Goal: Task Accomplishment & Management: Complete application form

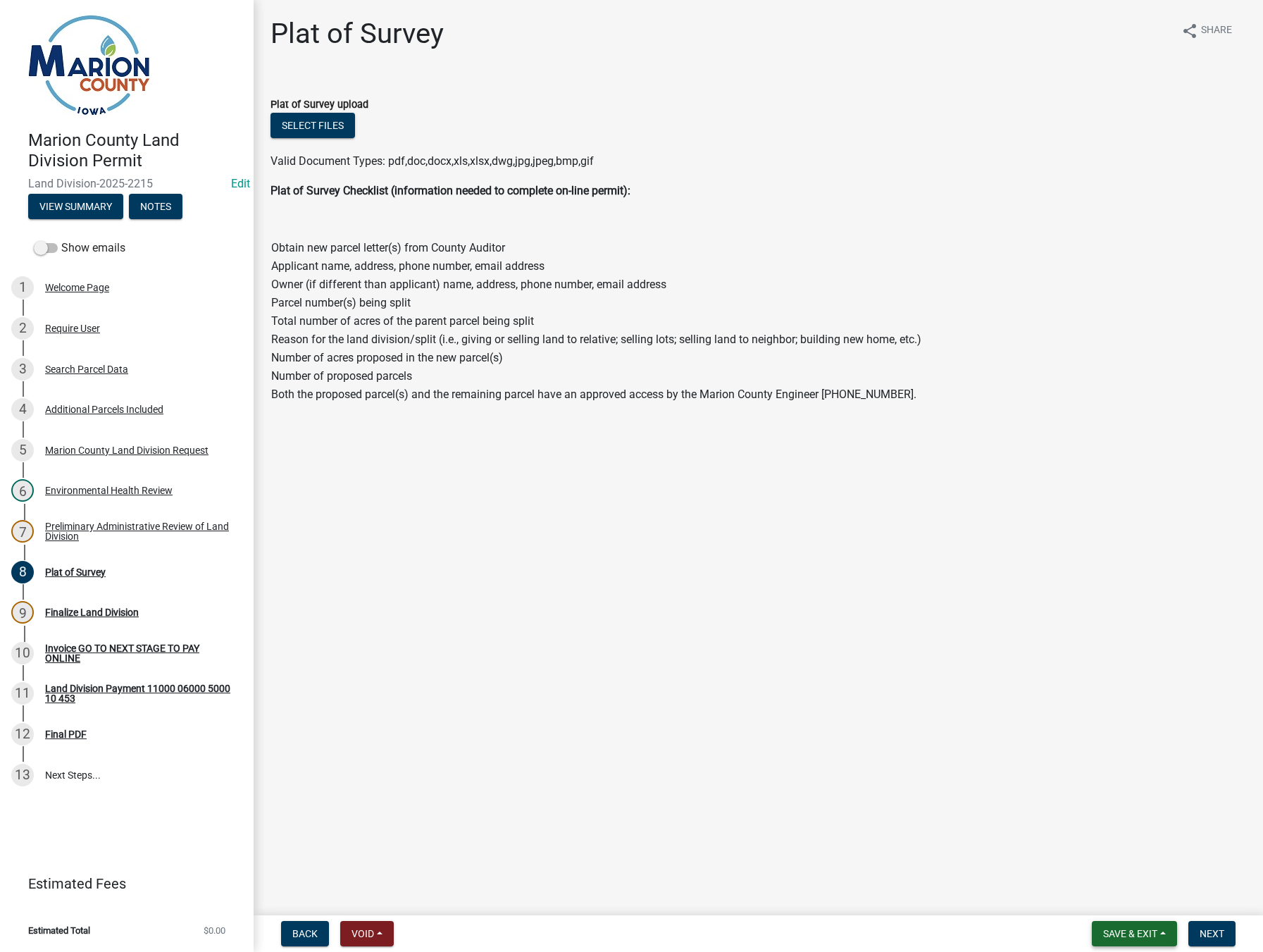
click at [1152, 939] on span "Save & Exit" at bounding box center [1130, 933] width 55 height 11
click at [1136, 902] on button "Save & Exit" at bounding box center [1121, 896] width 113 height 34
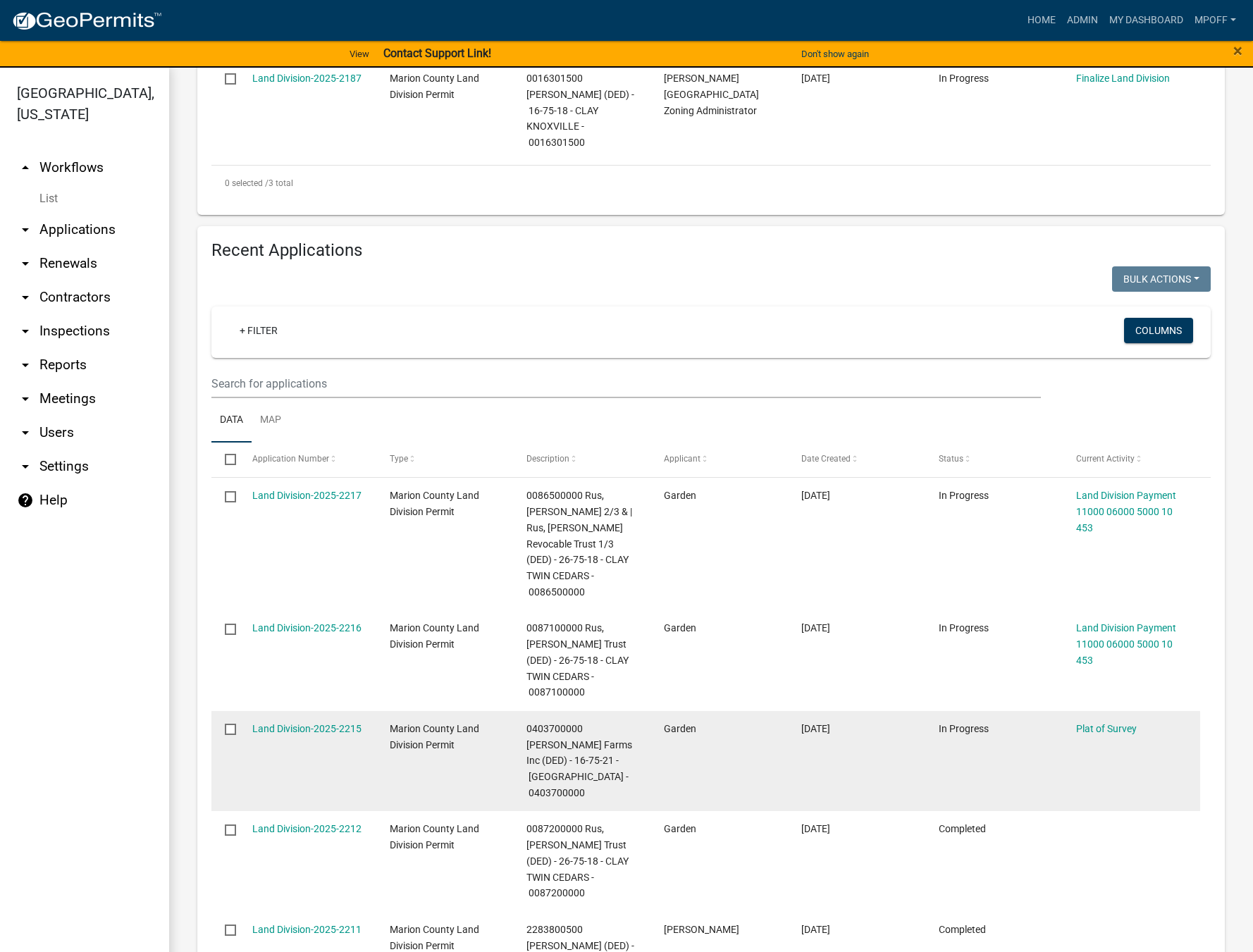
scroll to position [718, 0]
click at [292, 723] on link "Land Division-2025-2215" at bounding box center [307, 729] width 109 height 11
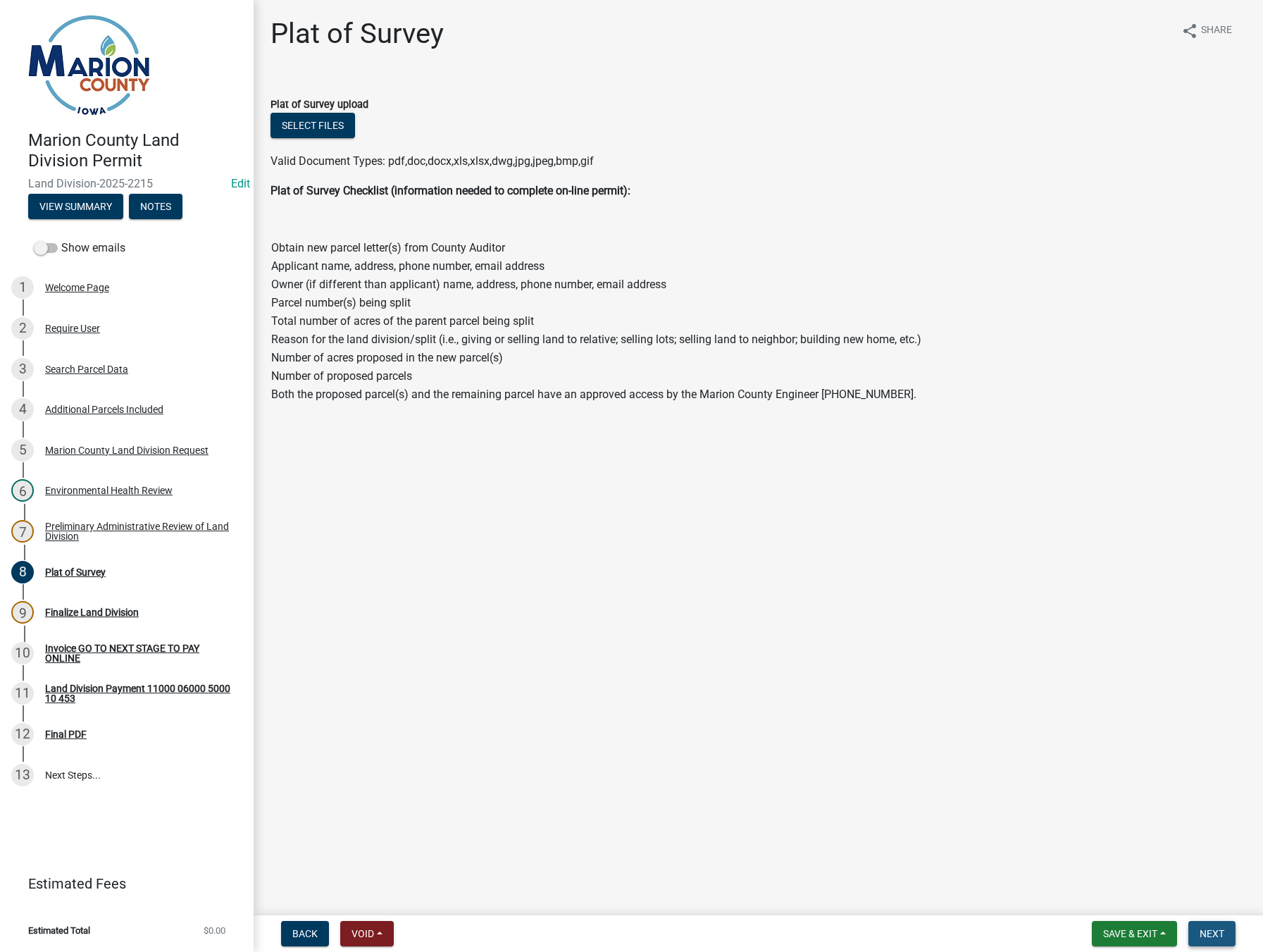
click at [1207, 928] on span "Next" at bounding box center [1212, 933] width 24 height 11
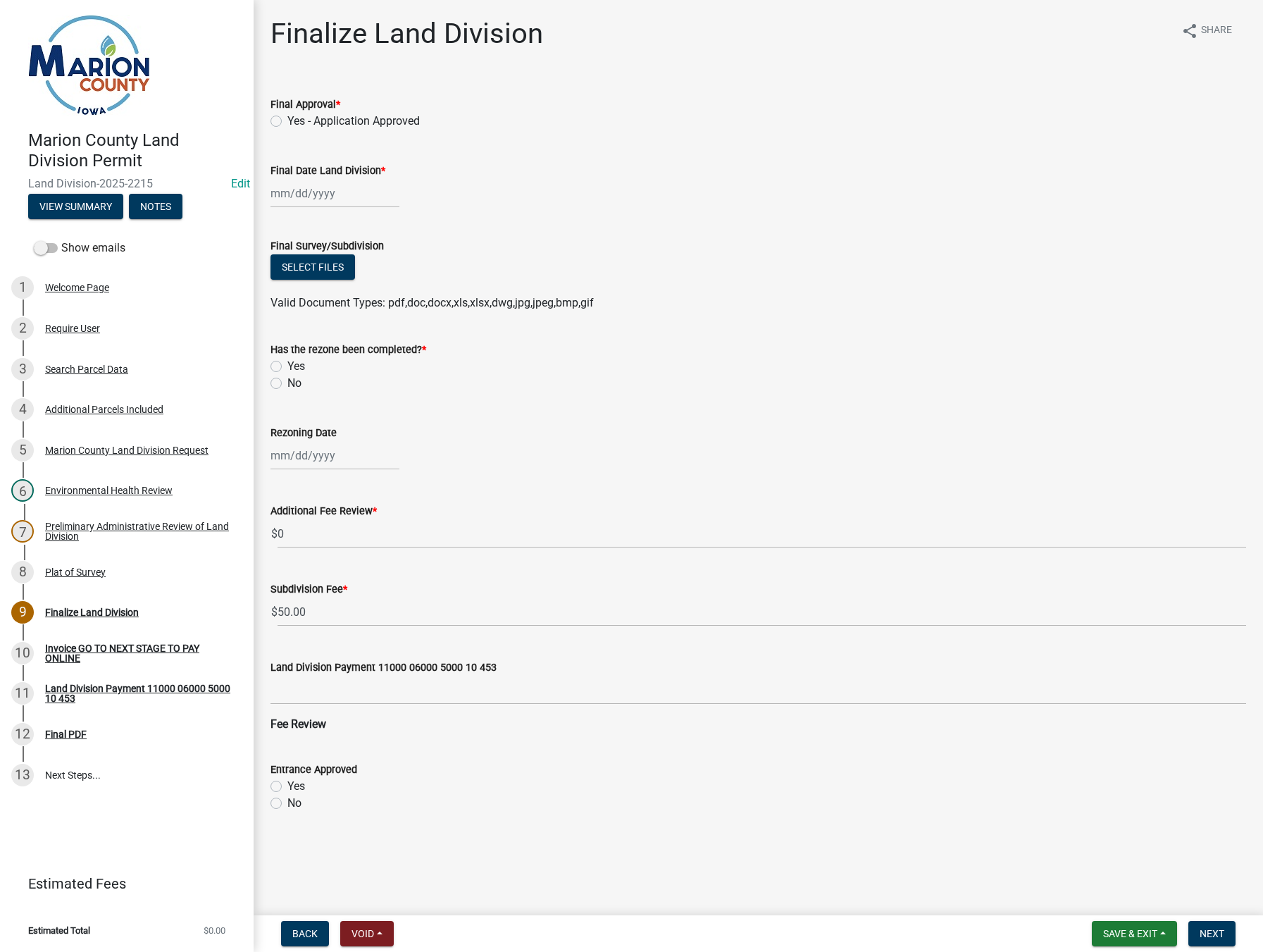
click at [287, 121] on label "Yes - Application Approved" at bounding box center [353, 121] width 133 height 17
click at [287, 121] on input "Yes - Application Approved" at bounding box center [292, 118] width 9 height 9
radio input "true"
click at [289, 186] on div at bounding box center [334, 193] width 129 height 29
select select "9"
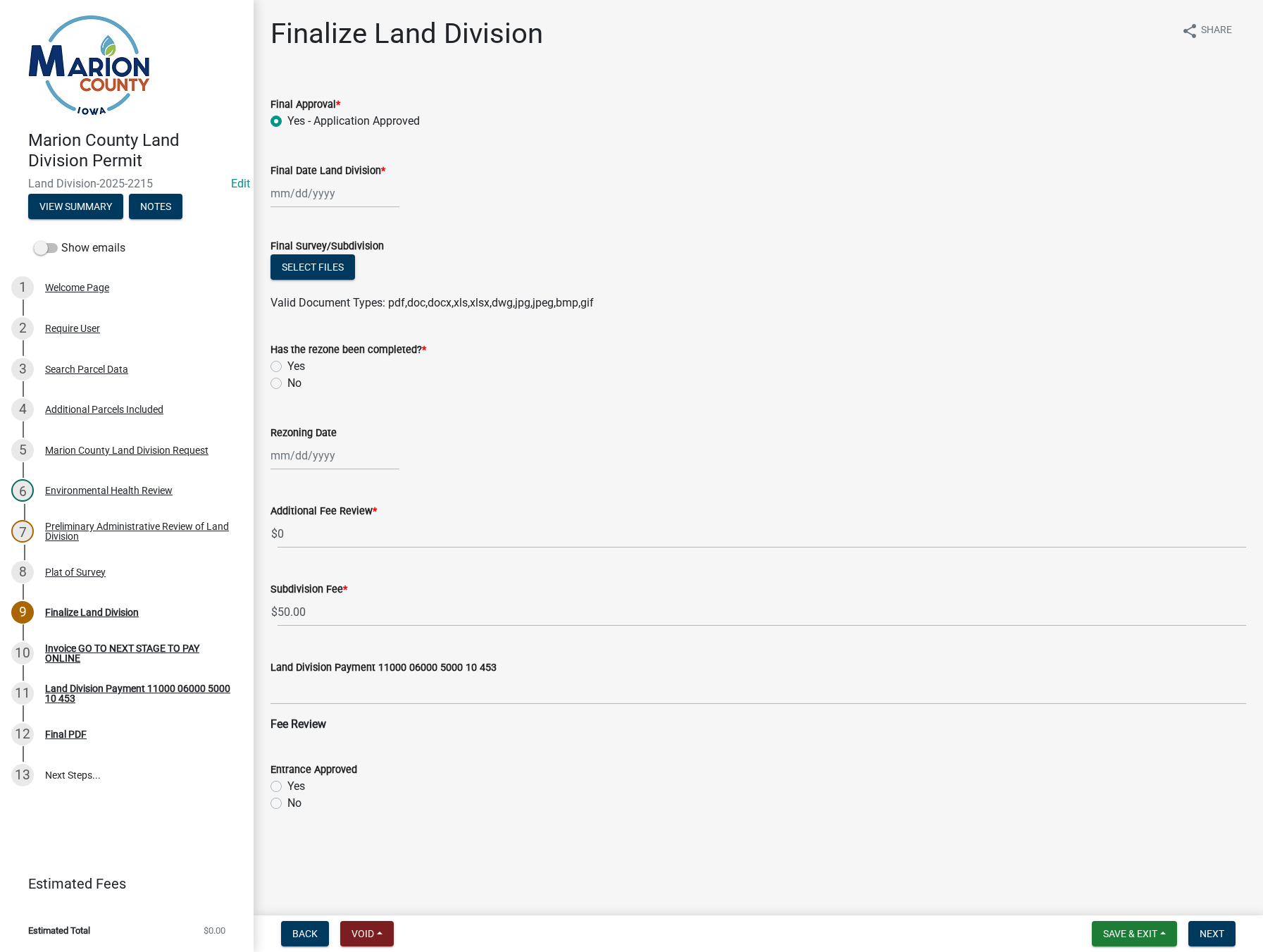
select select "2025"
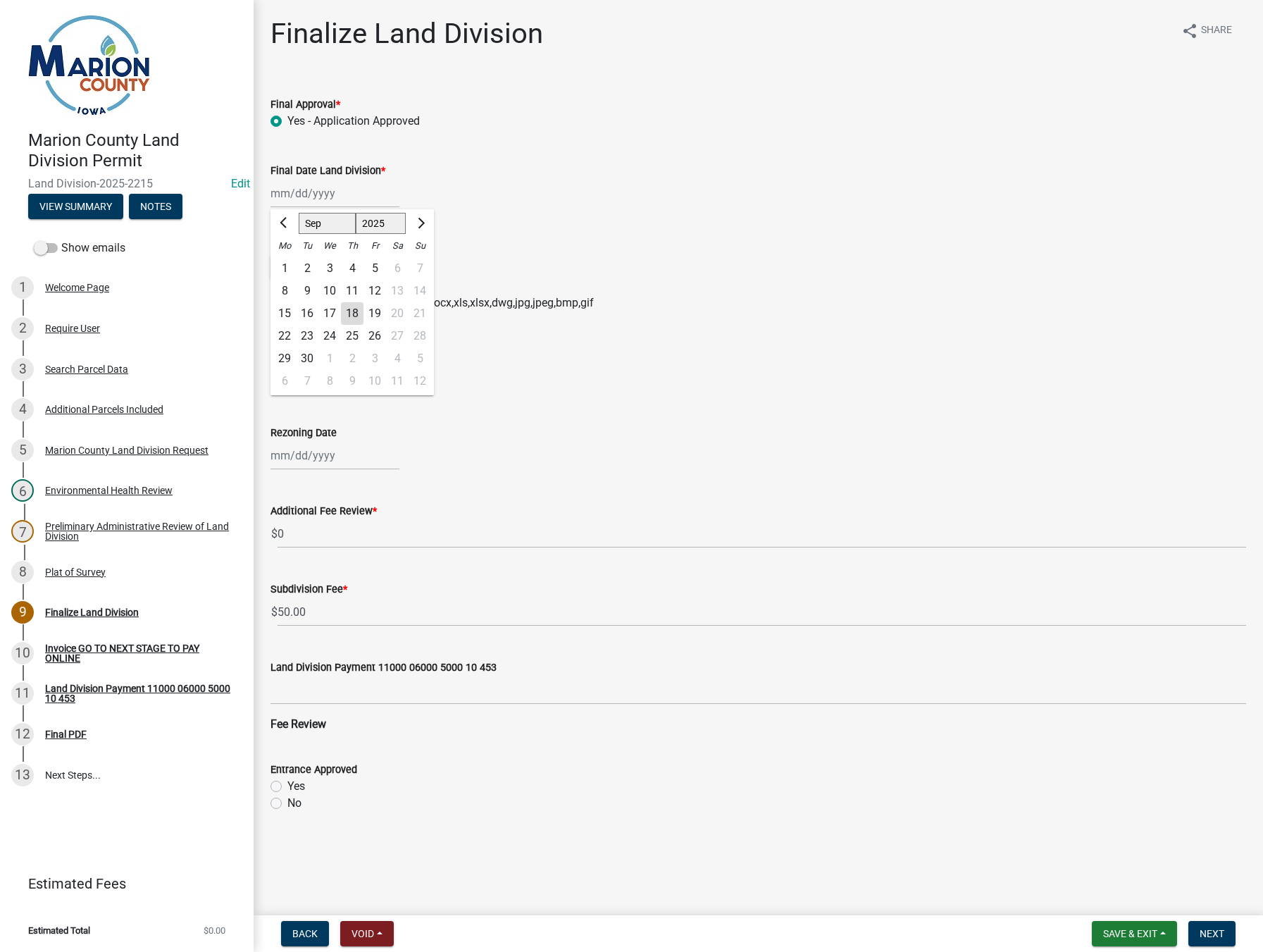
click at [354, 315] on div "18" at bounding box center [352, 314] width 23 height 23
type input "[DATE]"
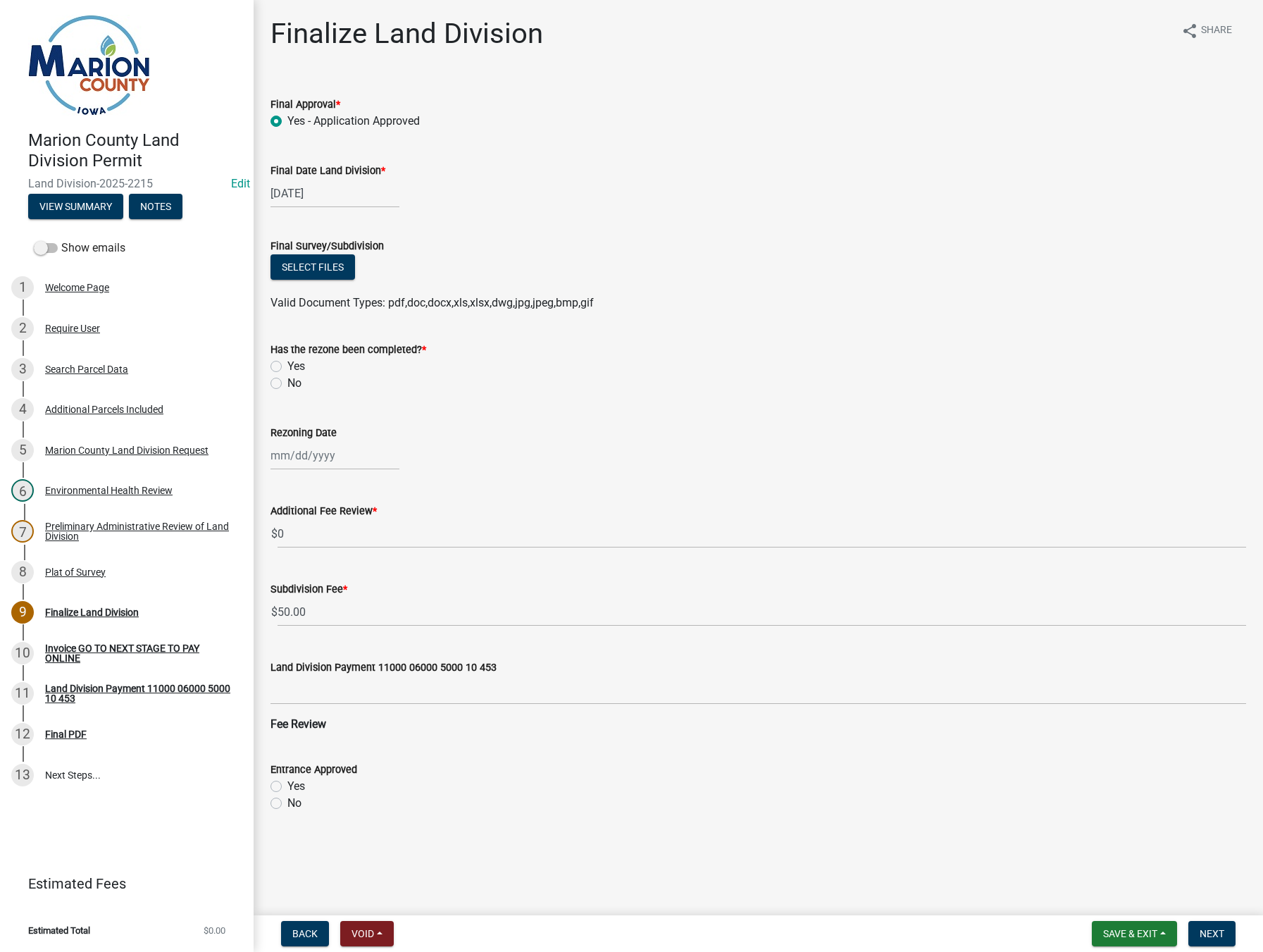
click at [287, 382] on label "No" at bounding box center [294, 383] width 14 height 17
click at [287, 382] on input "No" at bounding box center [292, 379] width 9 height 9
radio input "true"
click at [1213, 937] on span "Next" at bounding box center [1212, 933] width 24 height 11
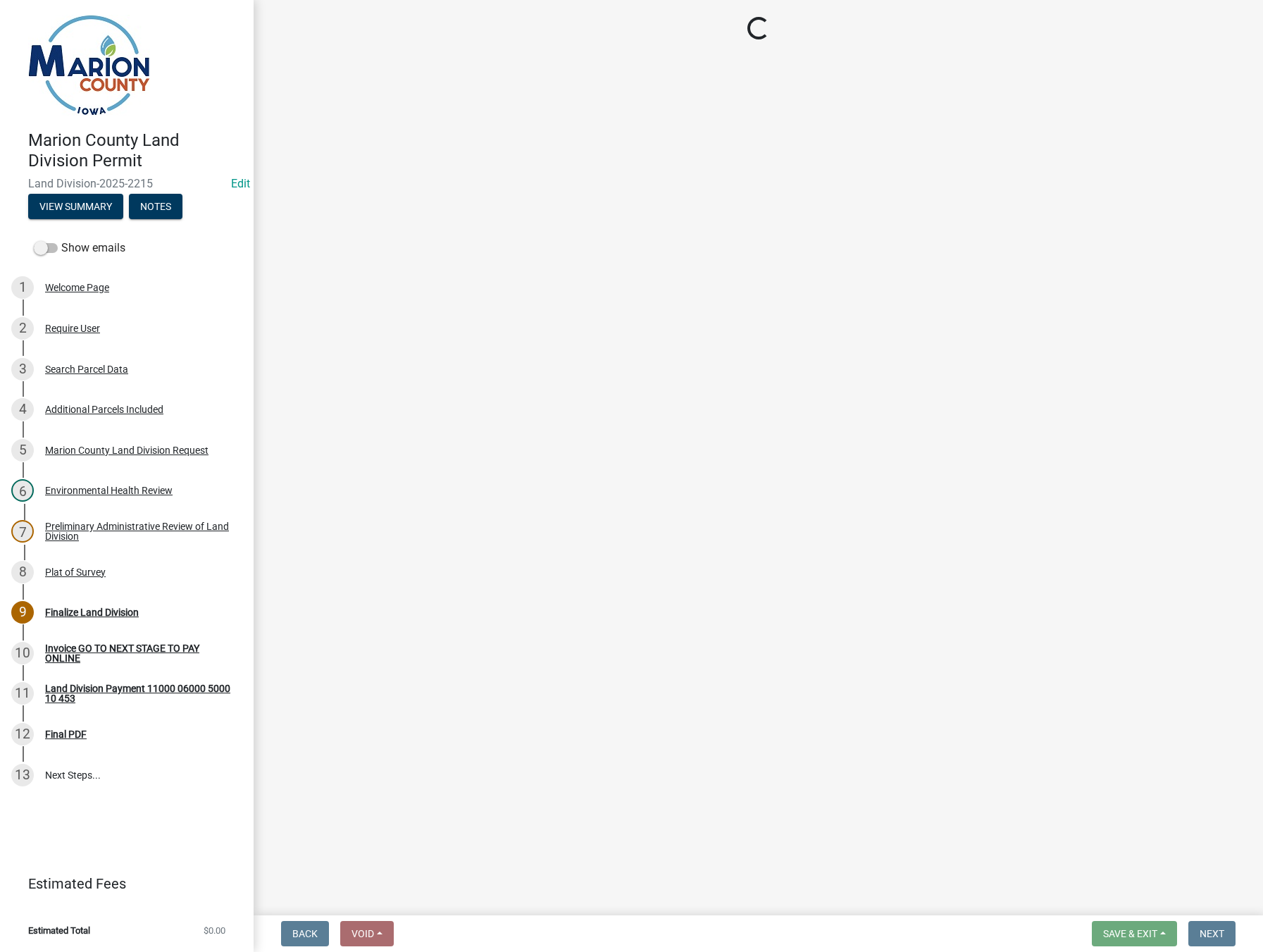
select select "3: 3"
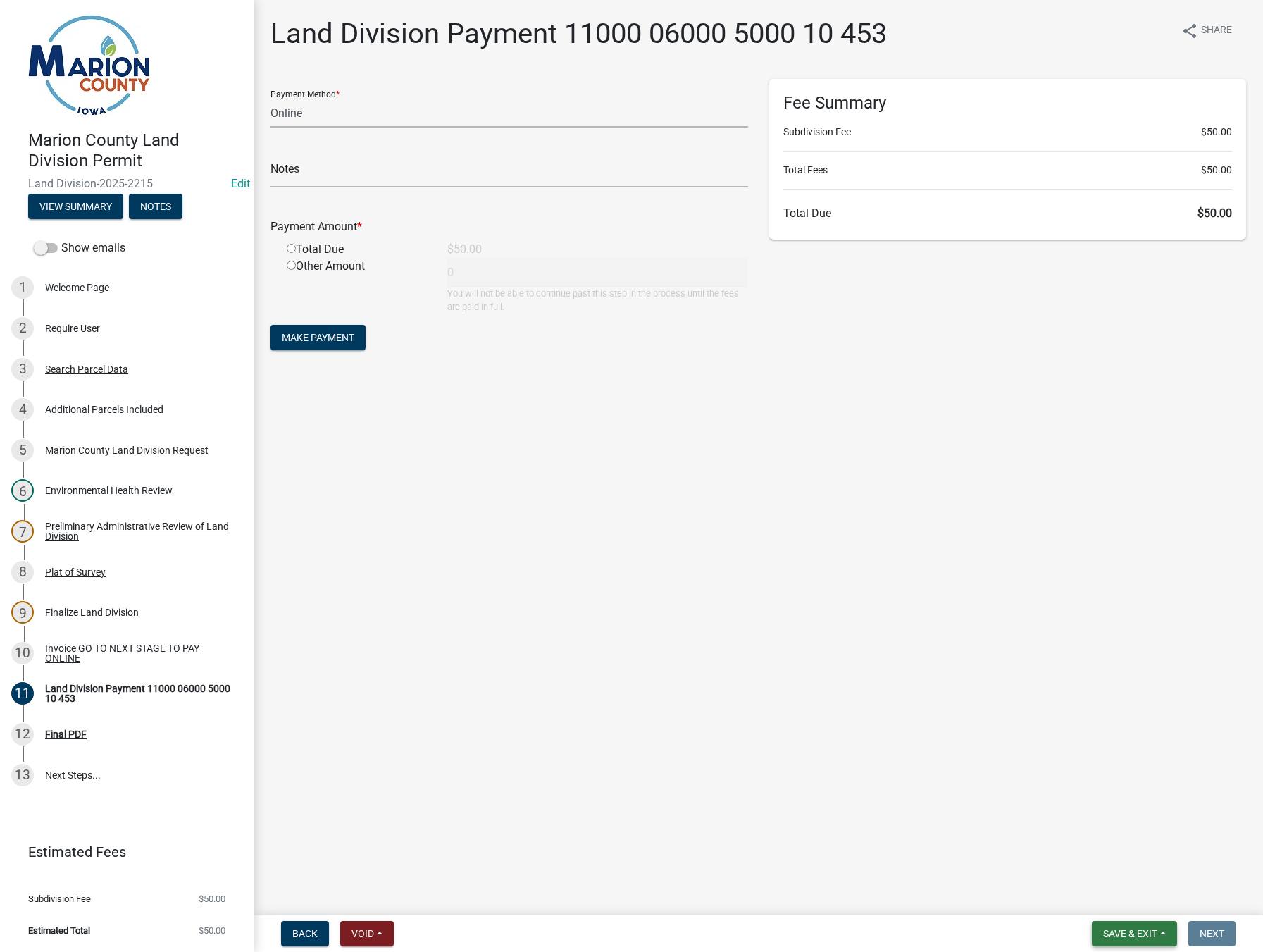
click at [1159, 930] on button "Save & Exit" at bounding box center [1135, 933] width 86 height 25
click at [1119, 904] on button "Save & Exit" at bounding box center [1121, 896] width 113 height 34
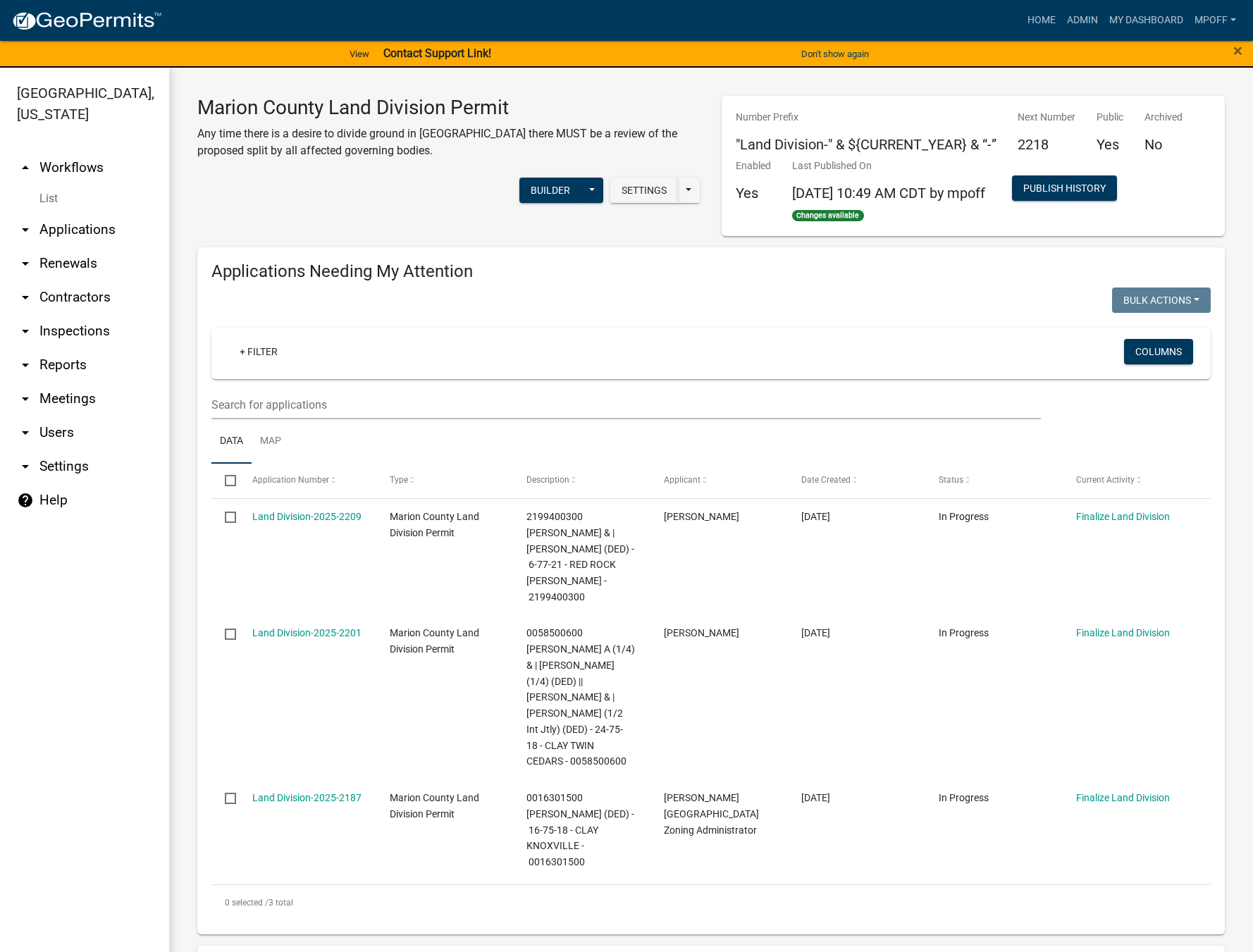
click at [49, 185] on link "List" at bounding box center [85, 199] width 170 height 28
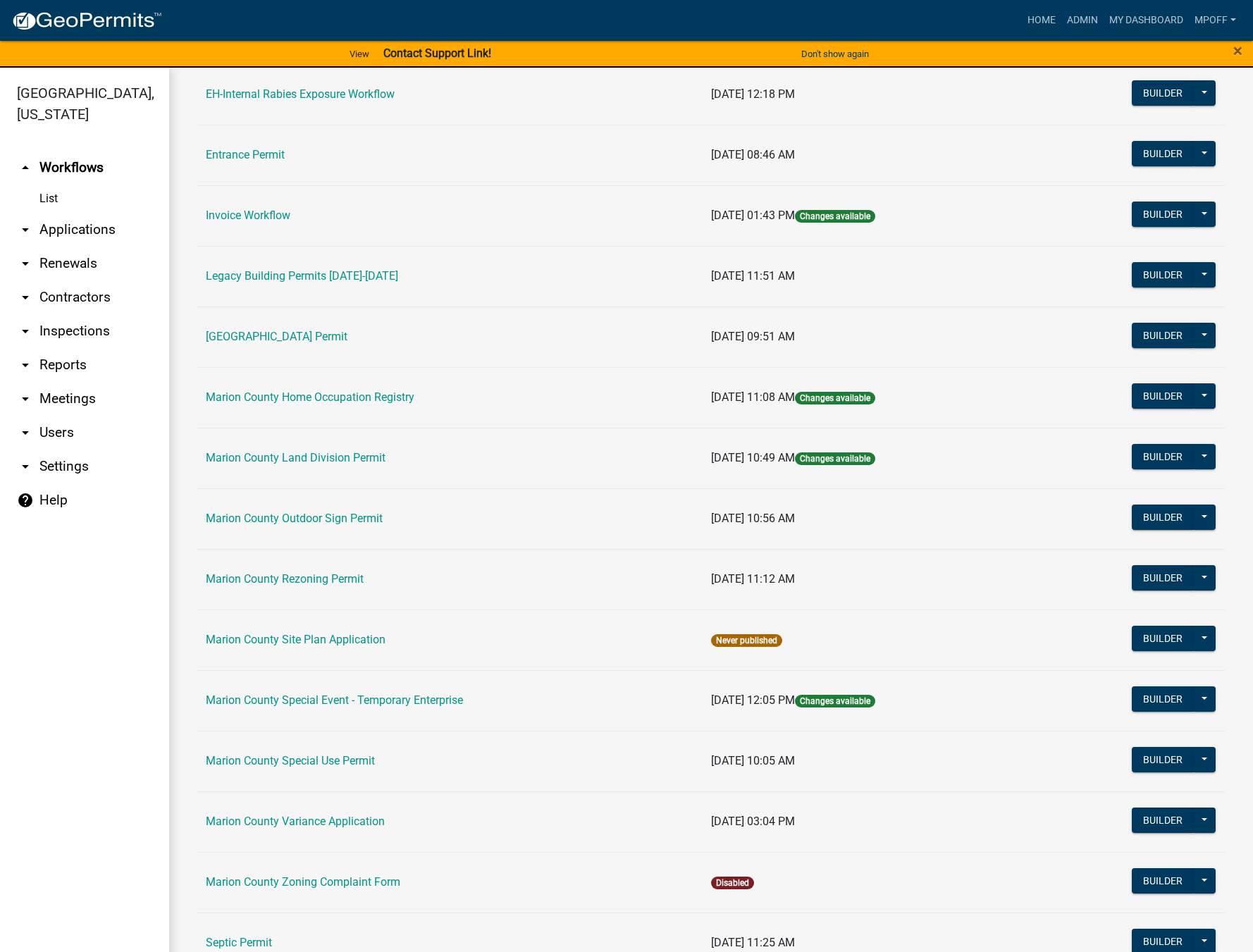
scroll to position [352, 0]
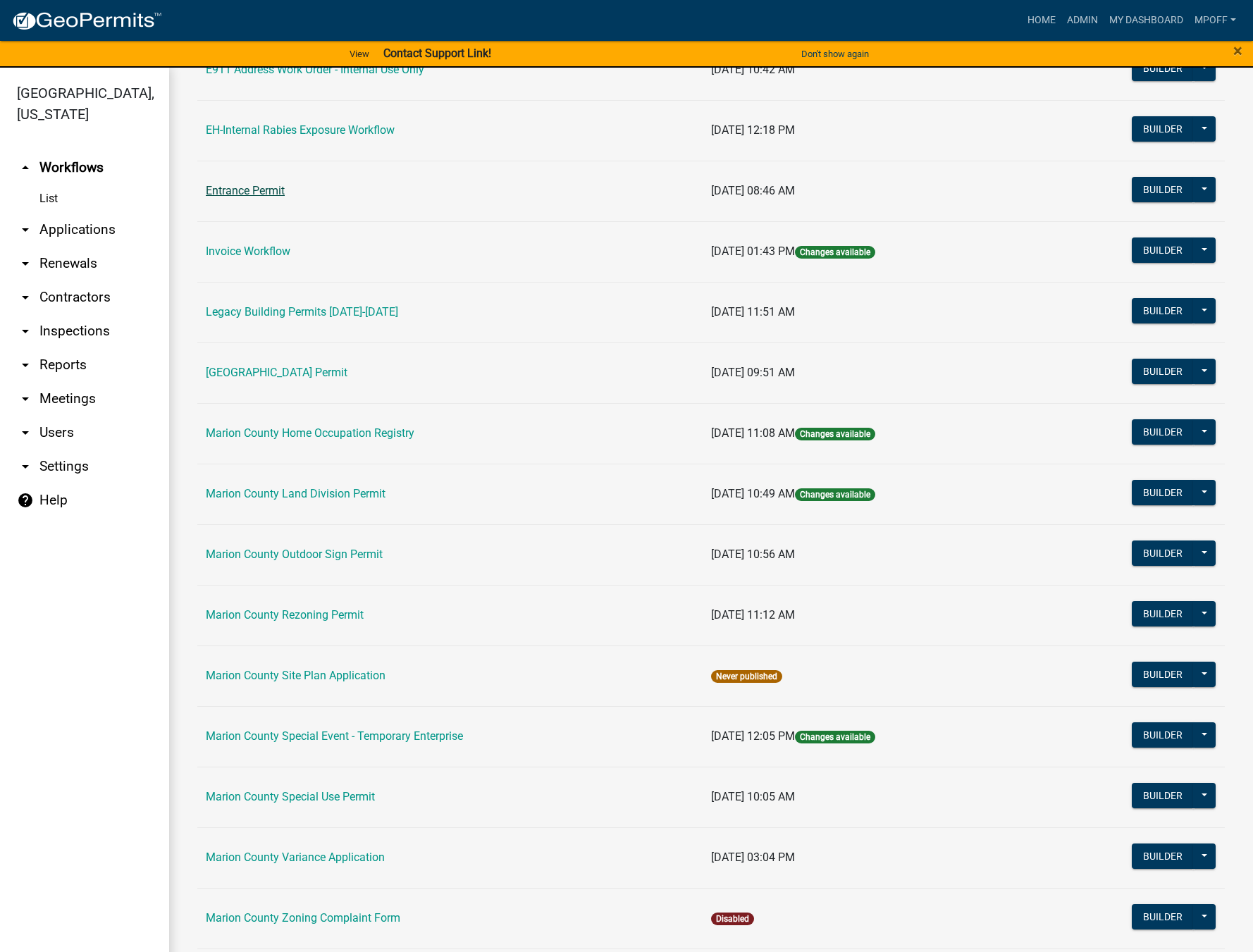
click at [239, 192] on link "Entrance Permit" at bounding box center [245, 190] width 79 height 13
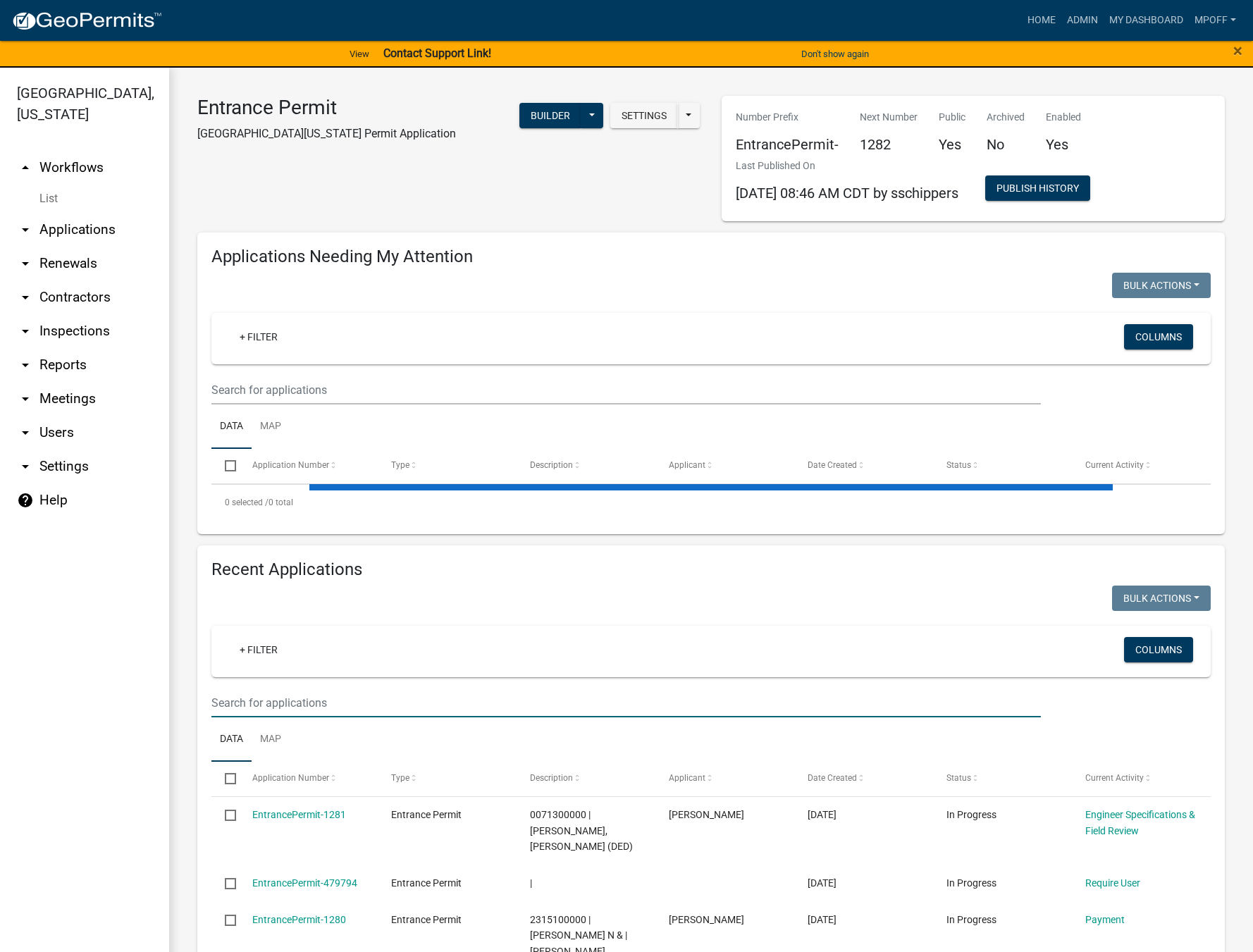
click at [314, 702] on input "text" at bounding box center [626, 702] width 829 height 29
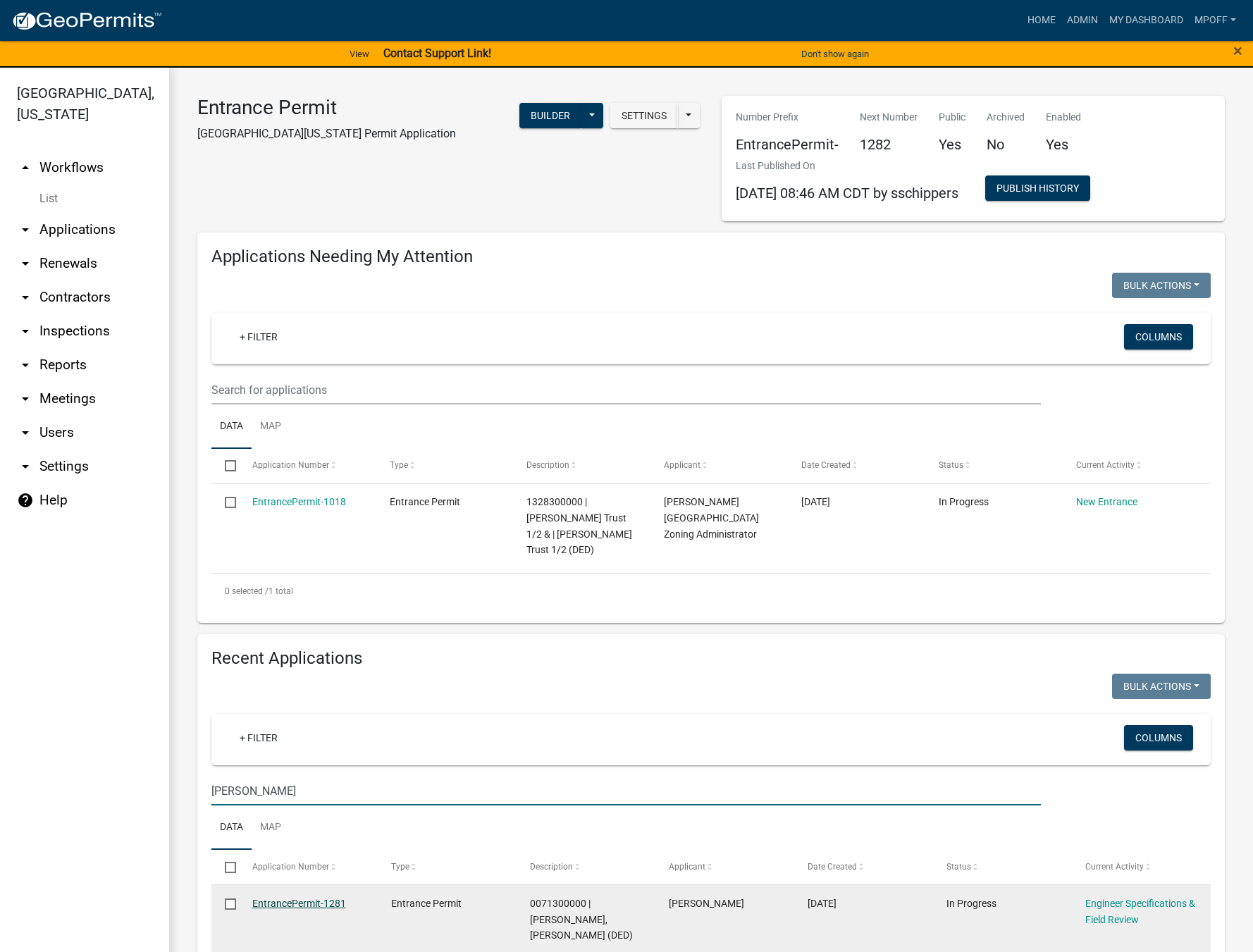
type input "[PERSON_NAME]"
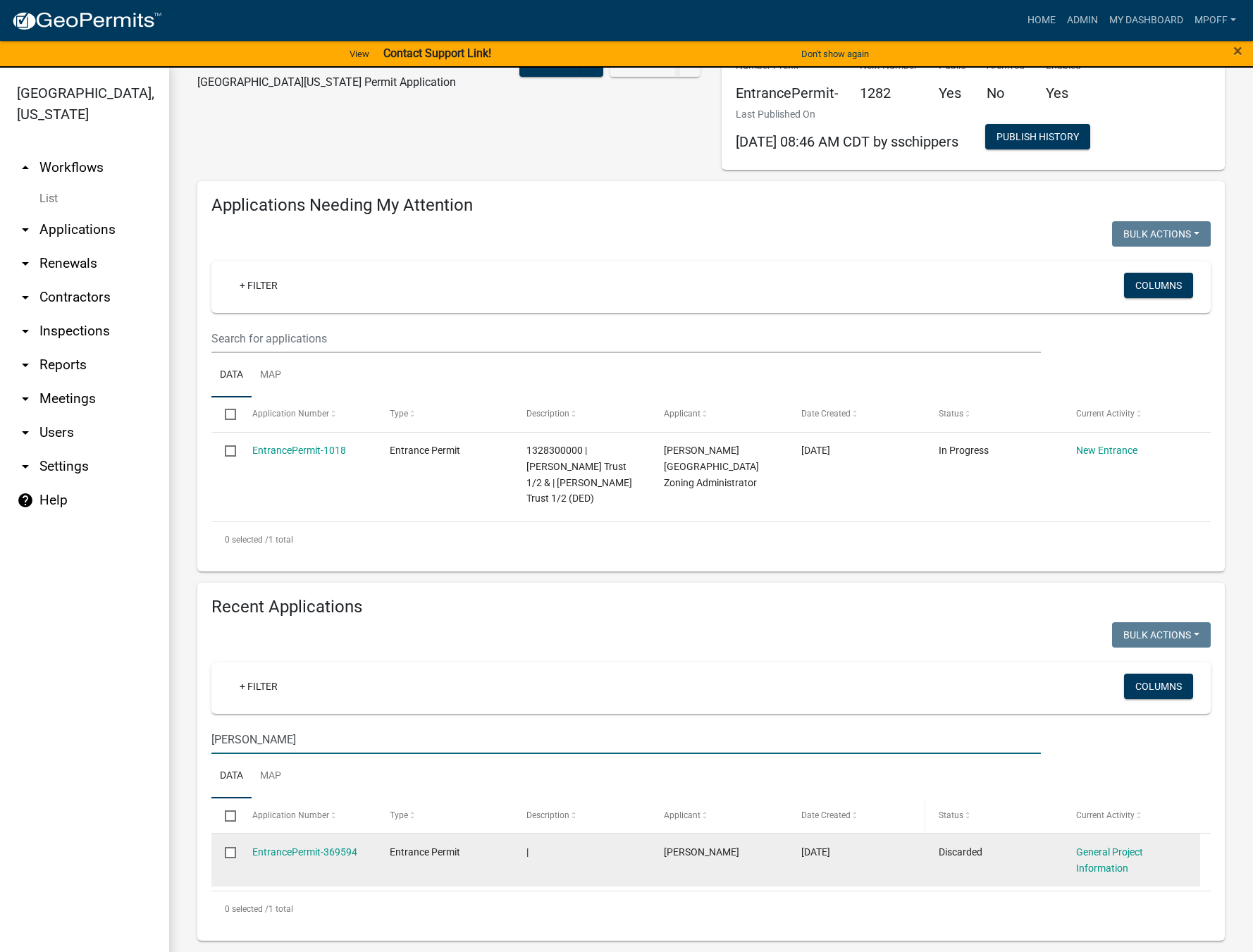
scroll to position [17, 0]
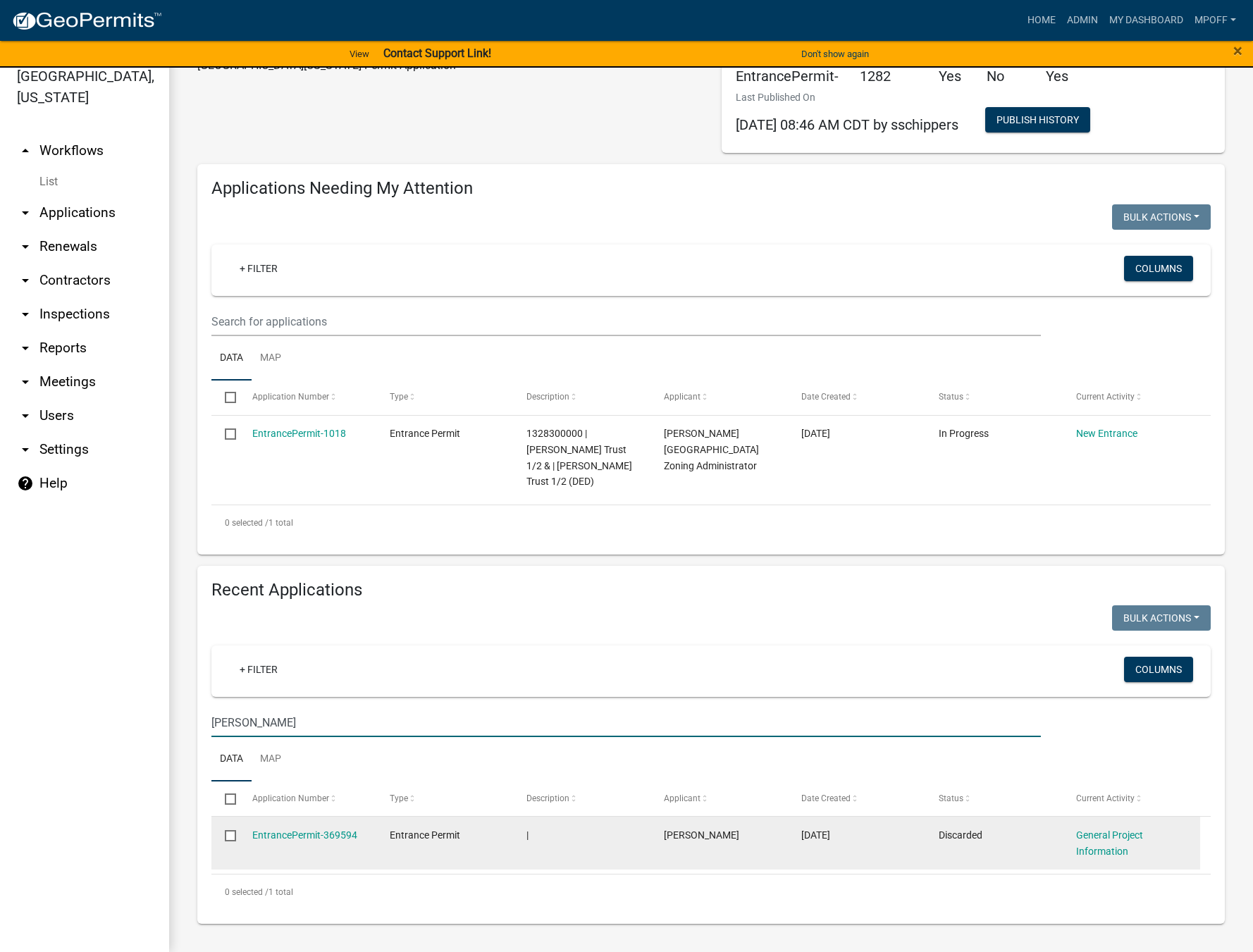
drag, startPoint x: 262, startPoint y: 724, endPoint x: 159, endPoint y: 723, distance: 103.0
click at [160, 723] on div "[GEOGRAPHIC_DATA], [US_STATE] arrow_drop_up Workflows List arrow_drop_down Appl…" at bounding box center [626, 501] width 1253 height 901
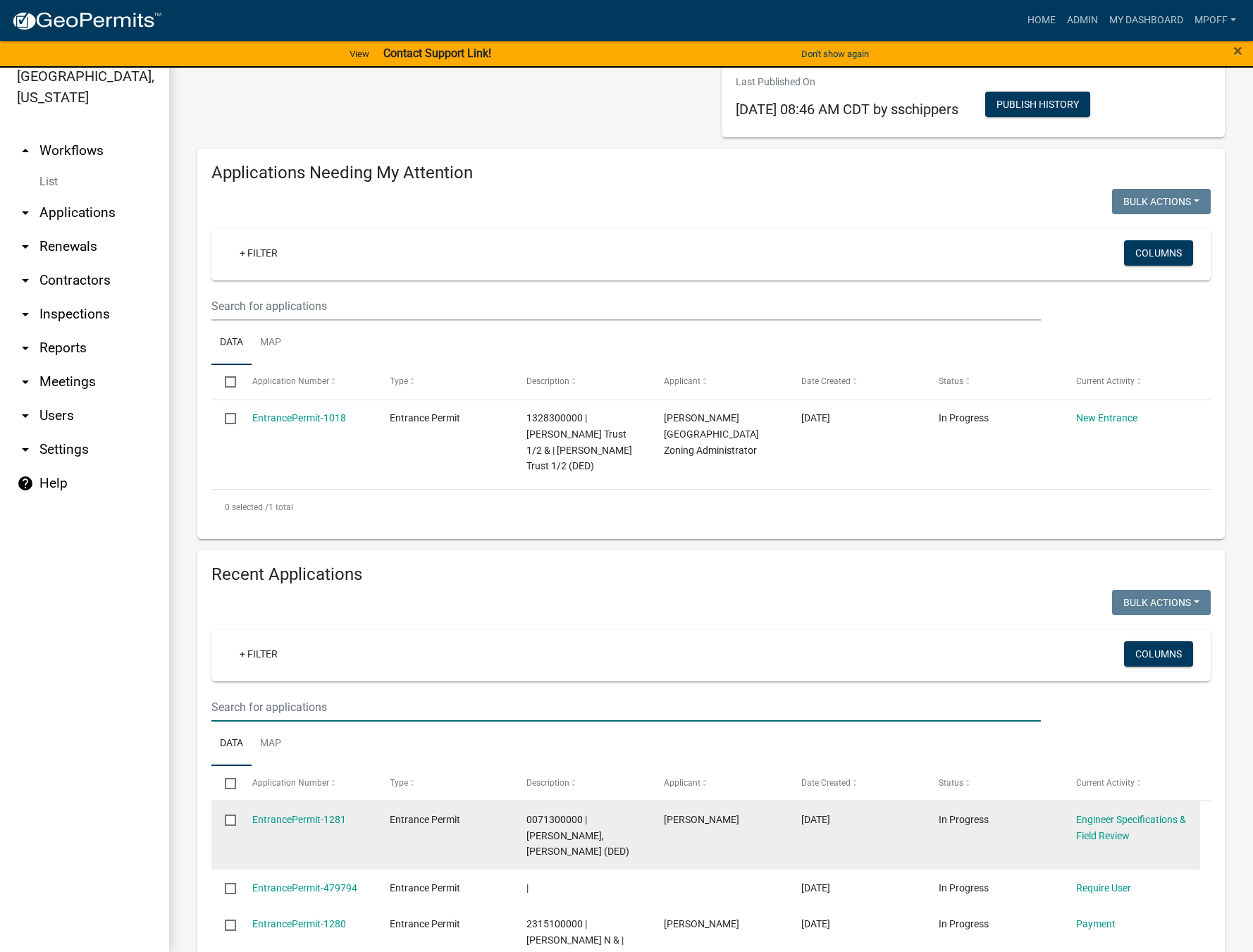
paste input "0674202500"
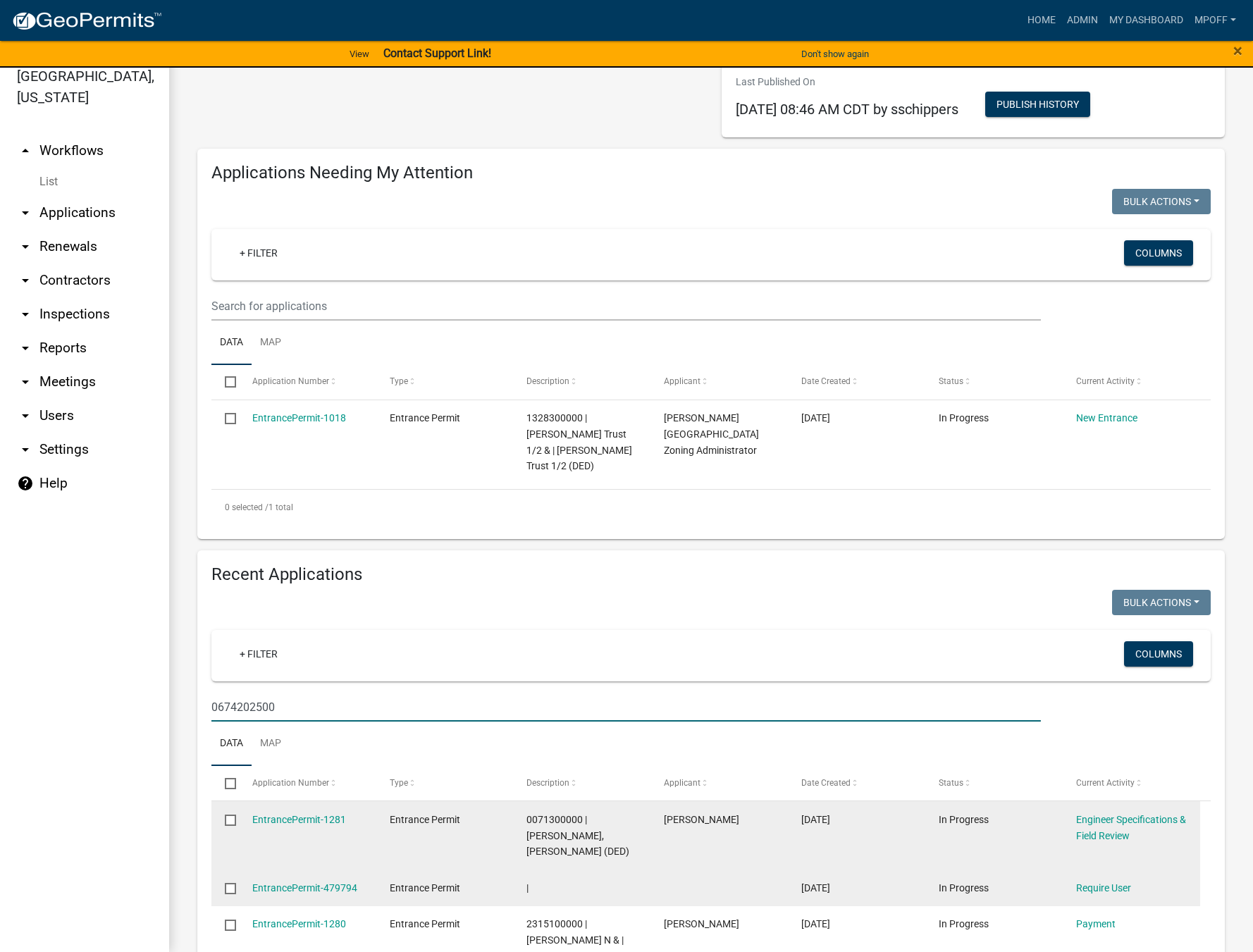
type input "0674202500"
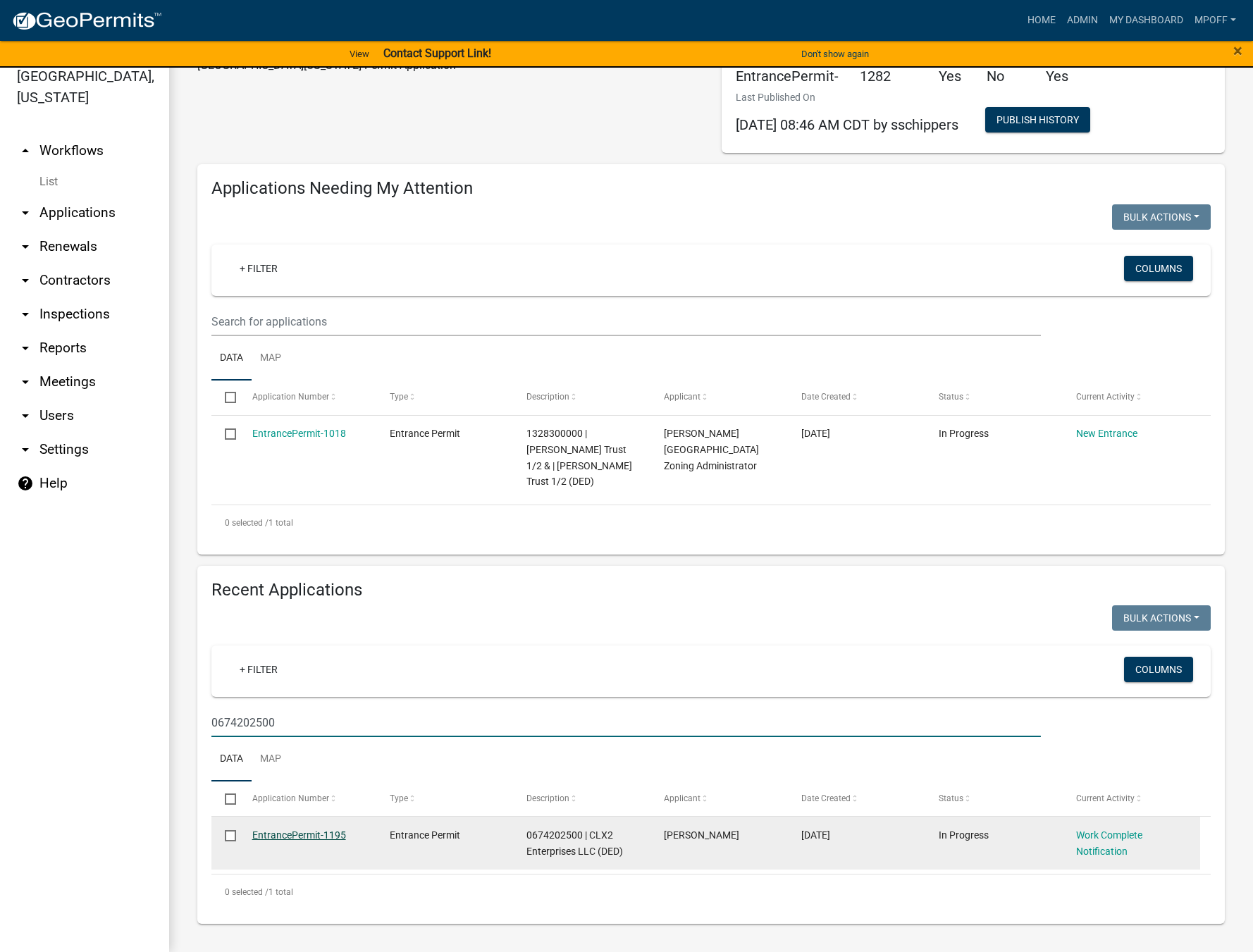
click at [301, 834] on link "EntrancePermit-1195" at bounding box center [299, 834] width 93 height 11
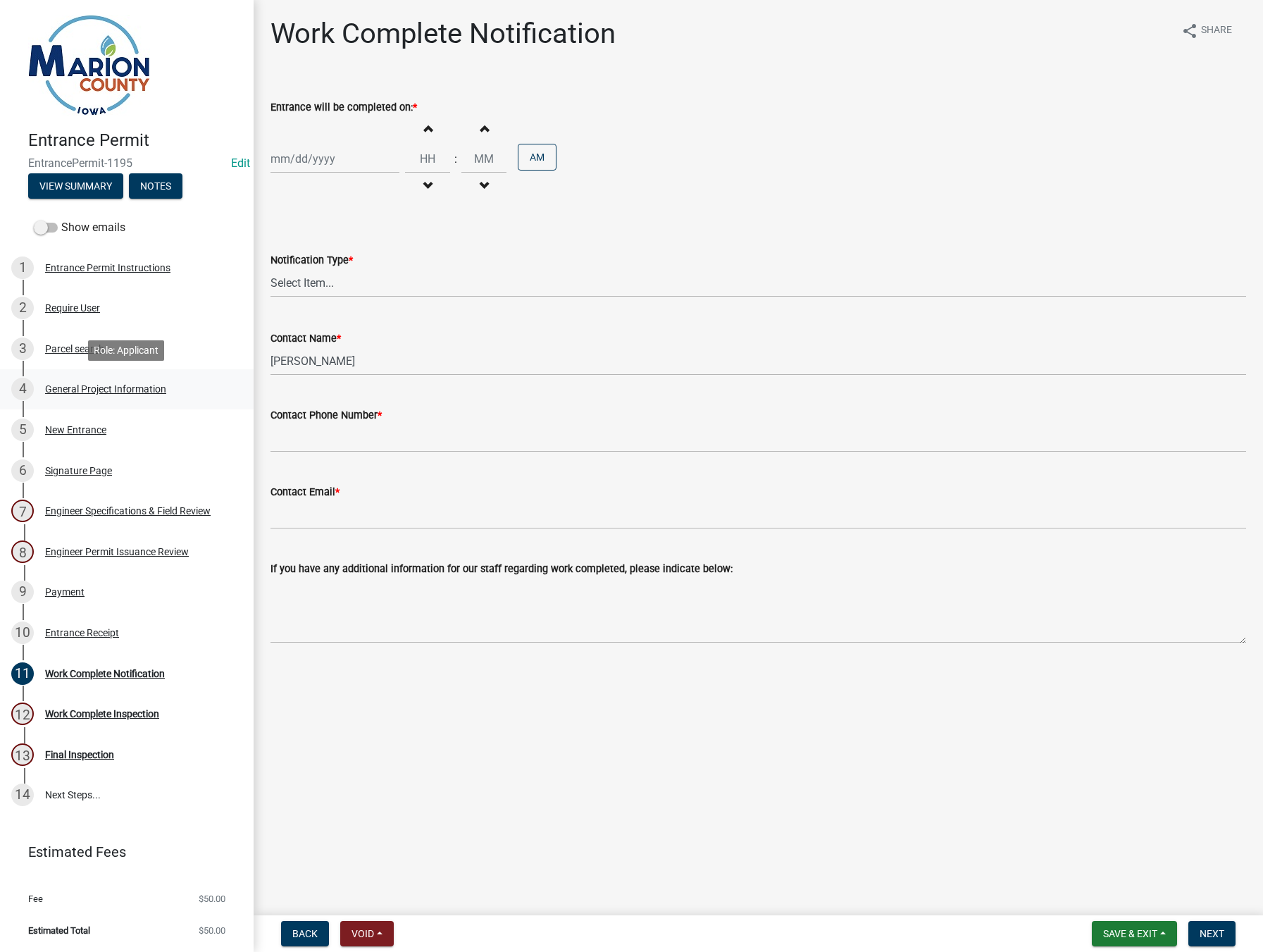
click at [89, 384] on div "General Project Information" at bounding box center [105, 389] width 121 height 9
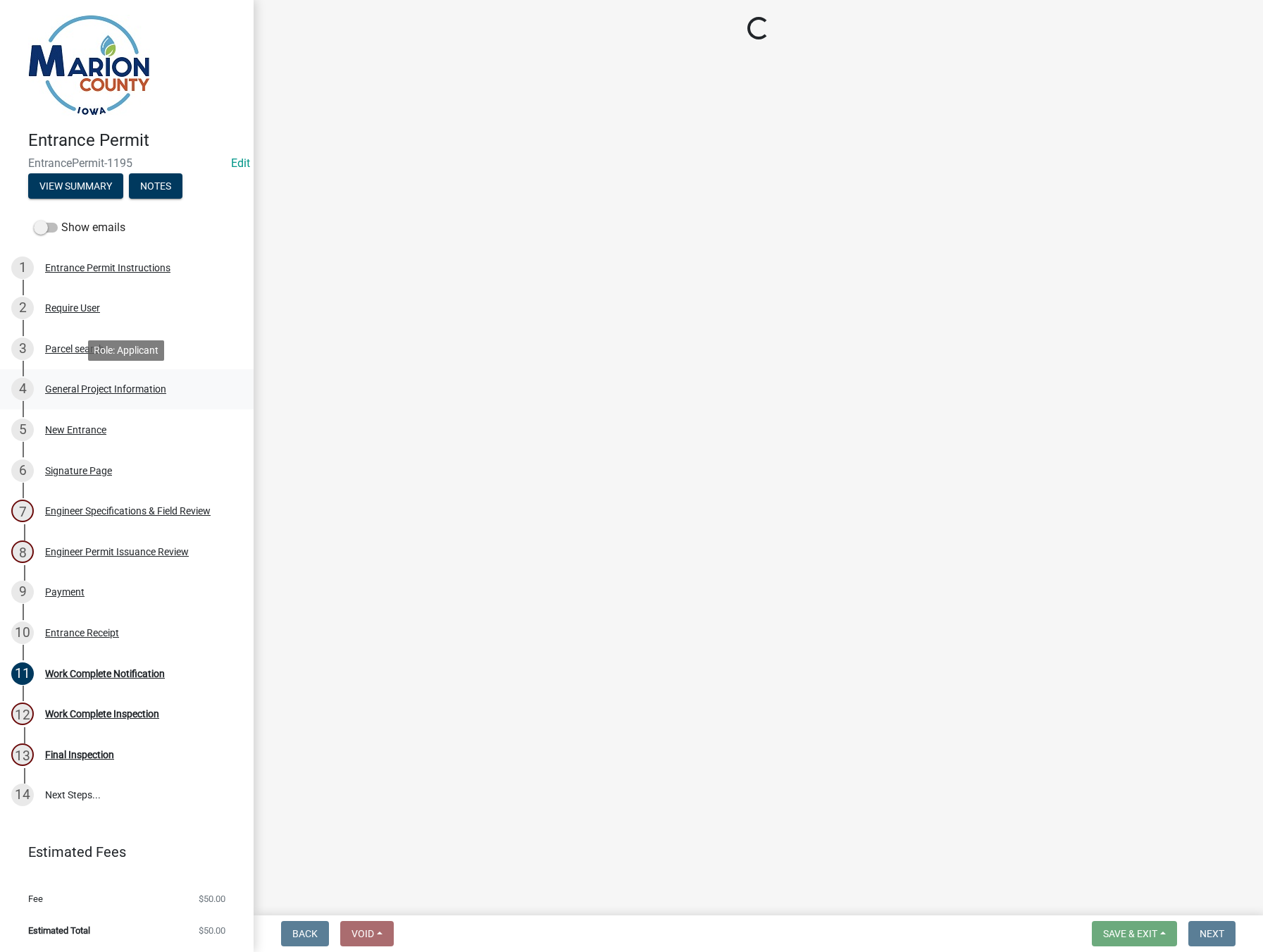
select select "23261aa3-7b93-4f76-a4b4-6c9d8673db43"
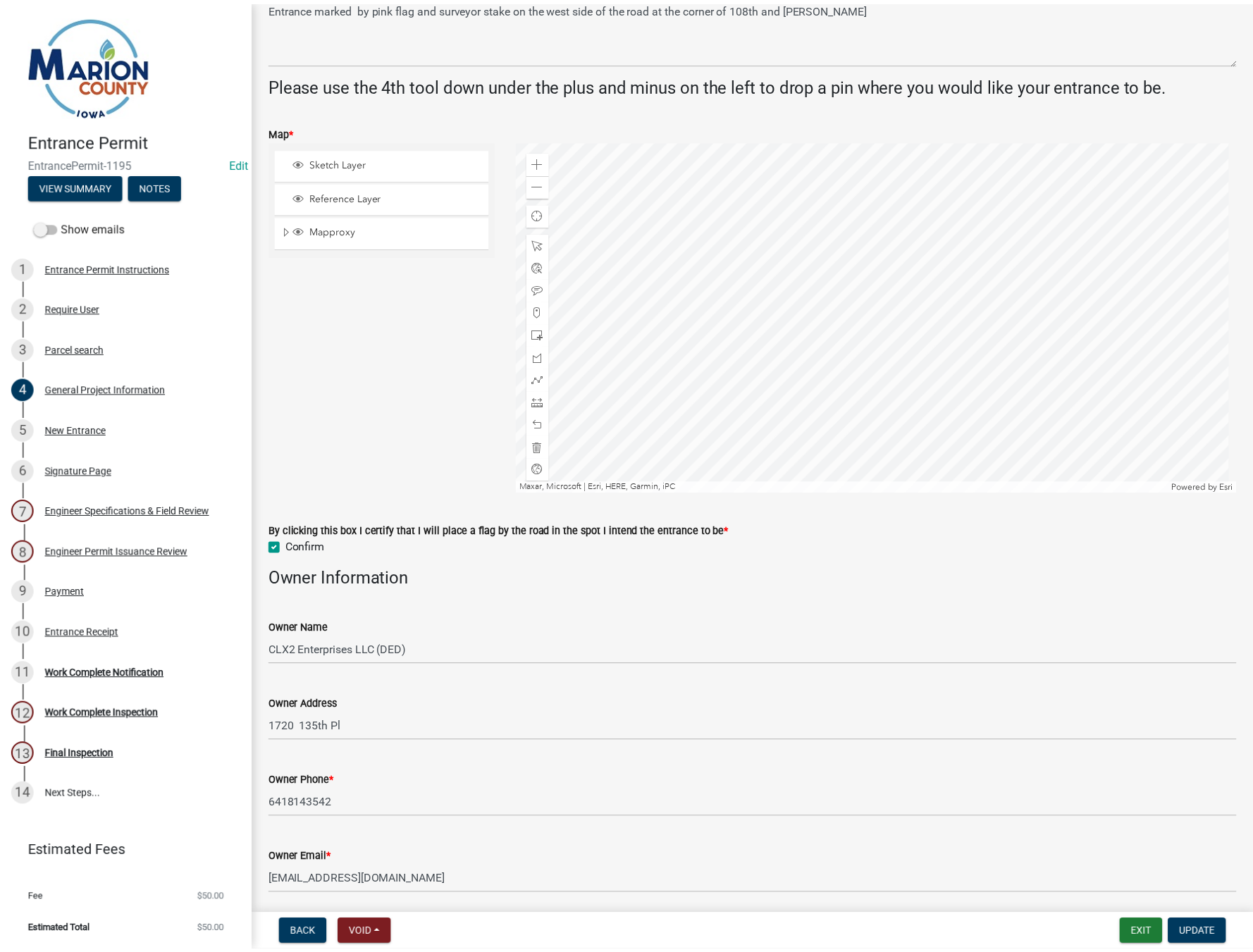
scroll to position [604, 0]
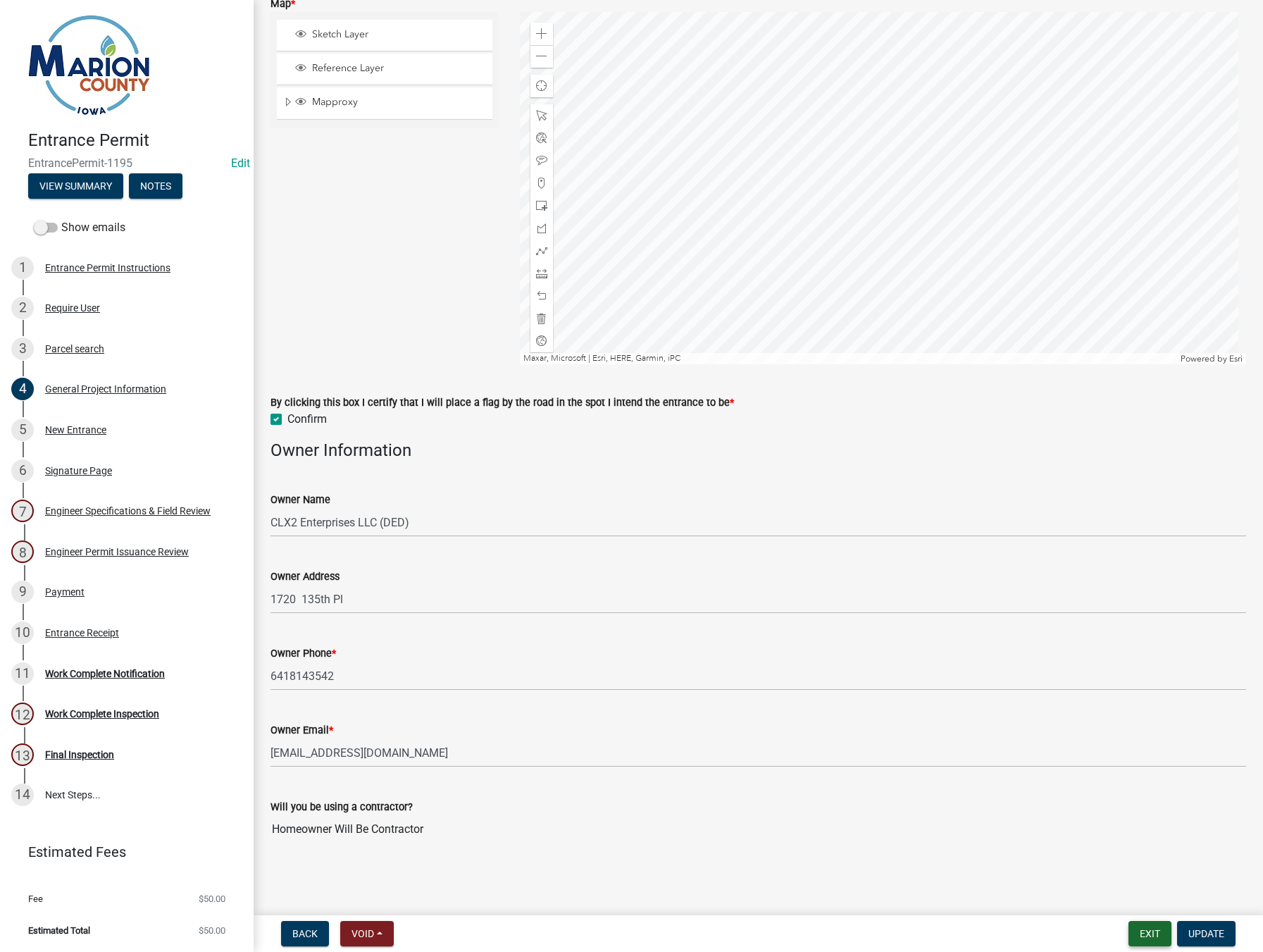
click at [1153, 929] on button "Exit" at bounding box center [1150, 933] width 43 height 25
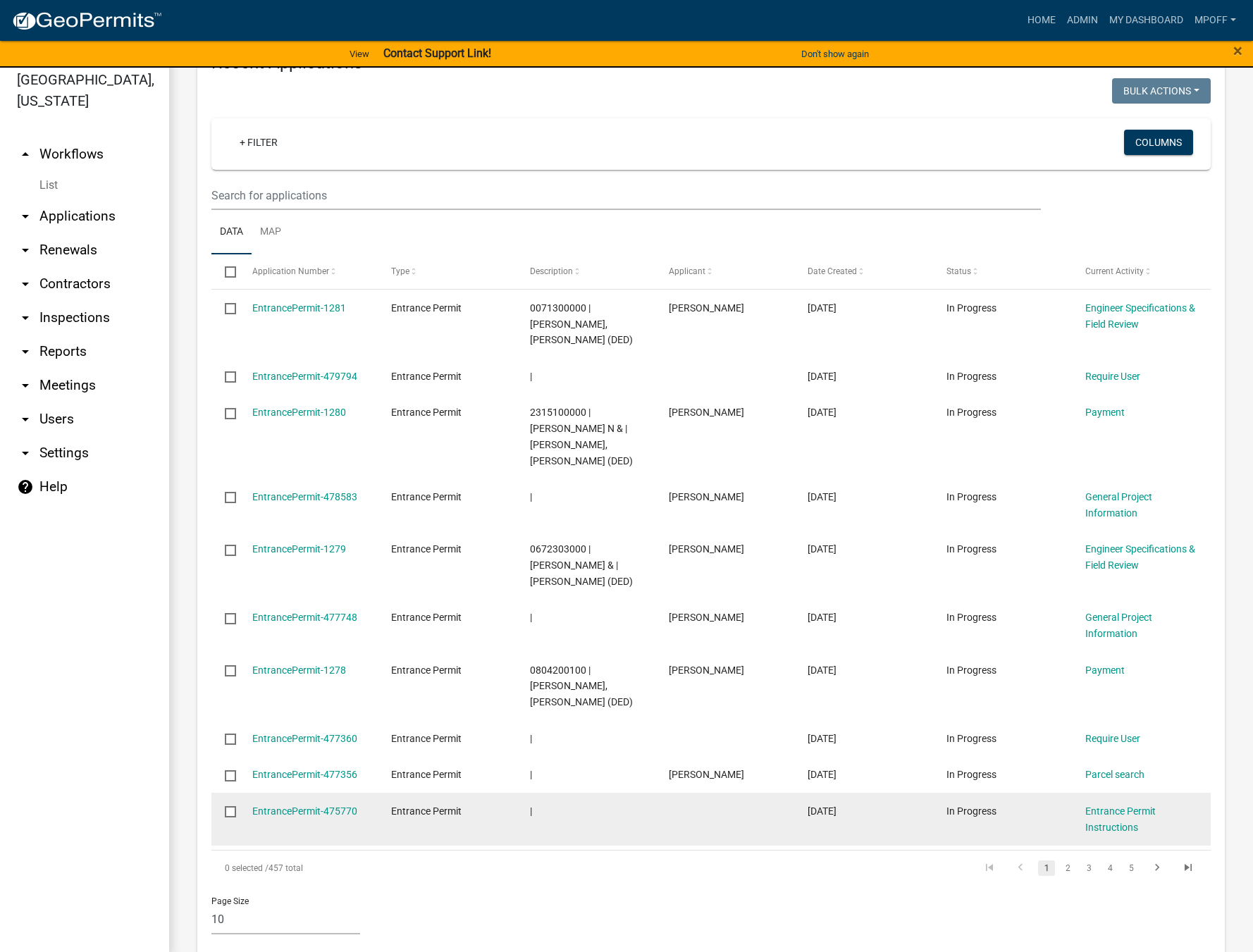
scroll to position [17, 0]
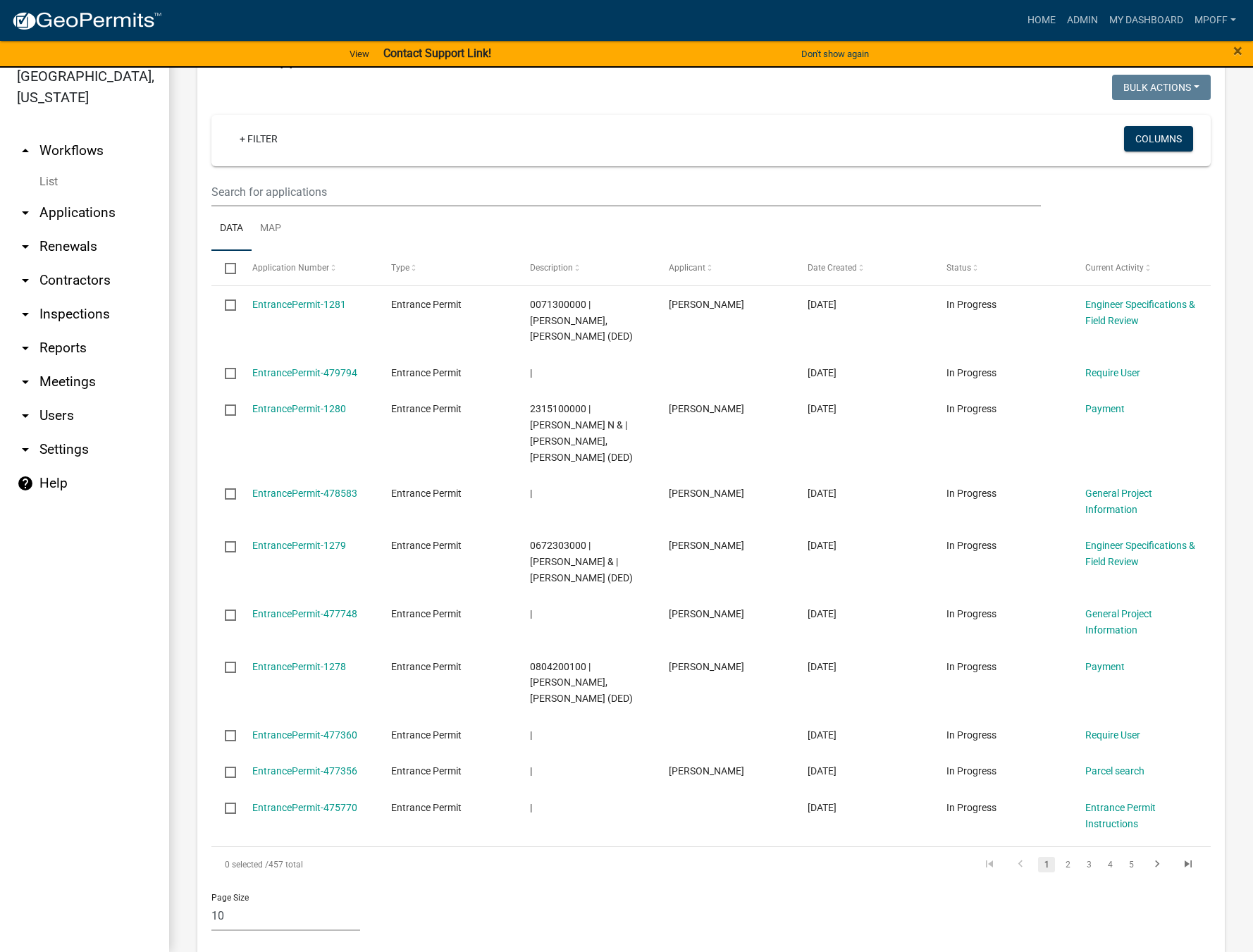
click at [43, 168] on link "List" at bounding box center [85, 182] width 170 height 28
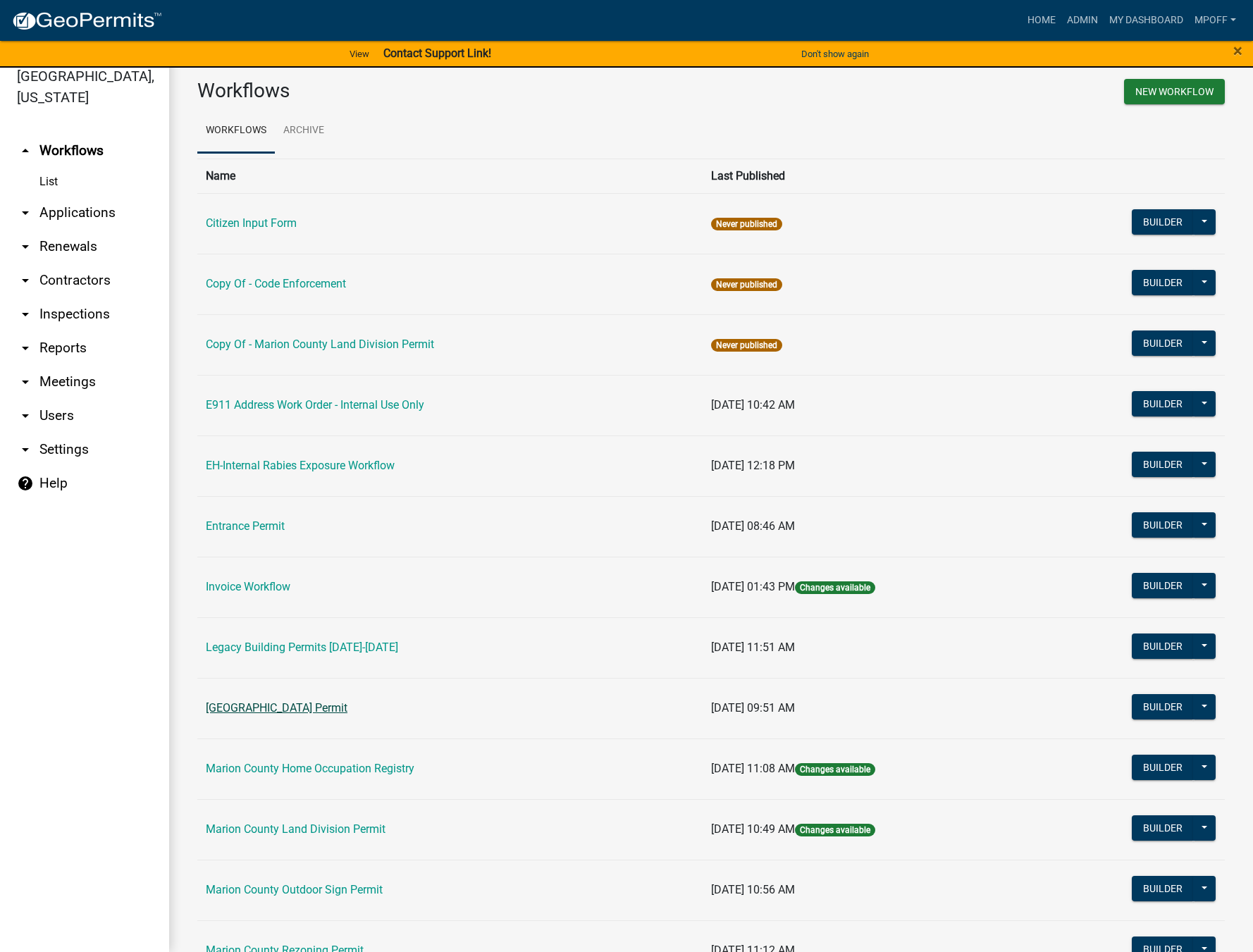
click at [307, 705] on link "[GEOGRAPHIC_DATA] Permit" at bounding box center [276, 707] width 141 height 13
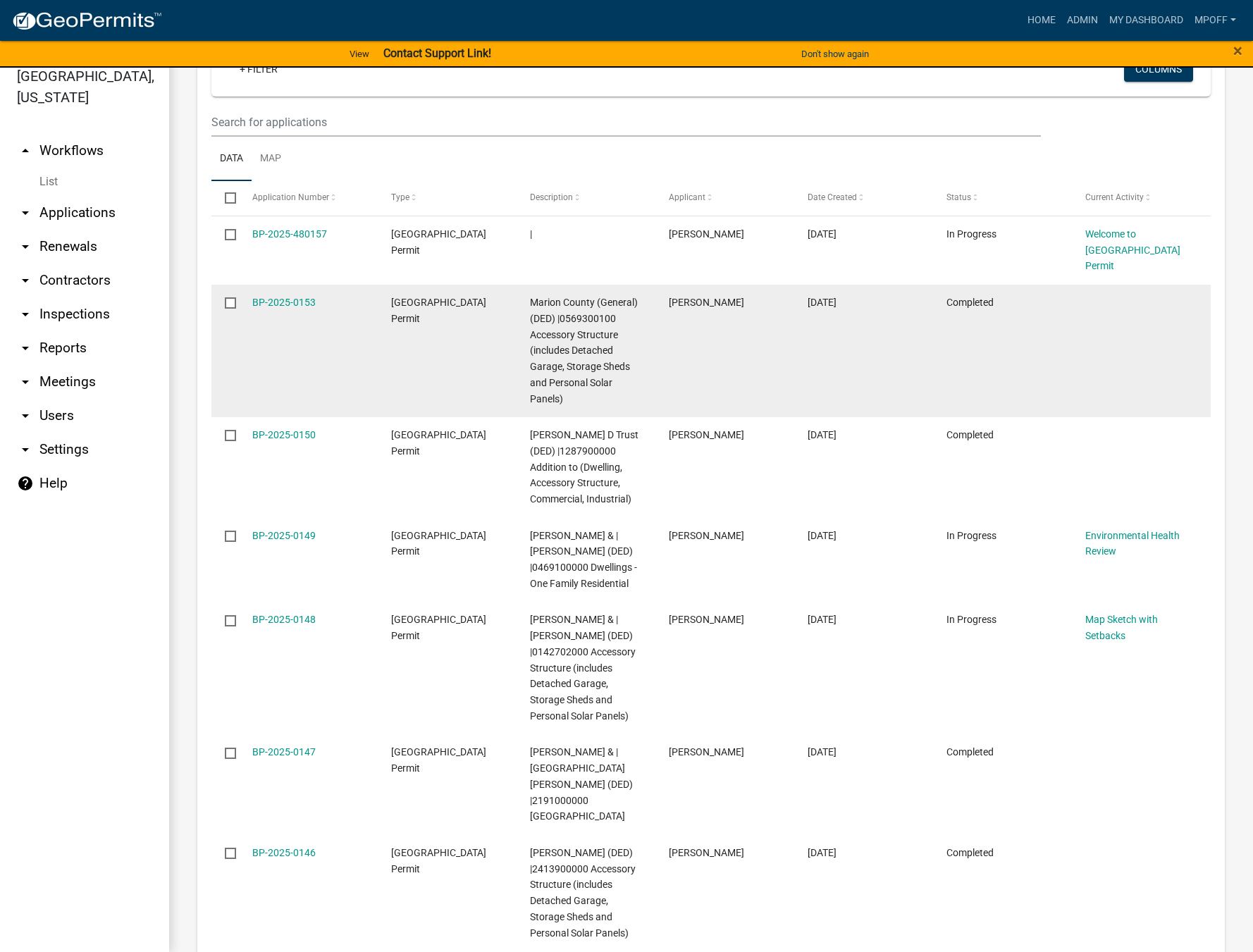
scroll to position [1888, 0]
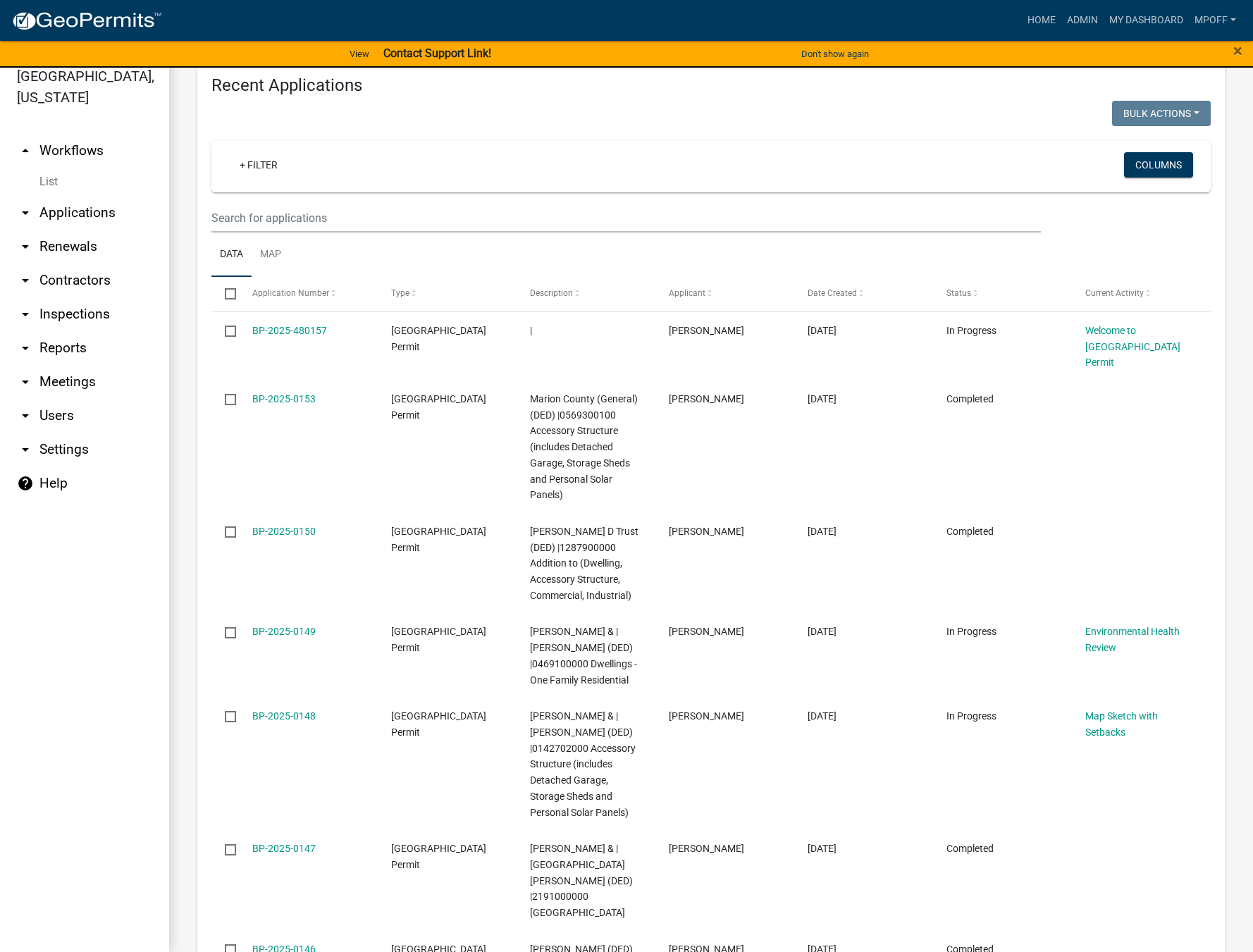
click at [47, 168] on link "List" at bounding box center [85, 182] width 170 height 28
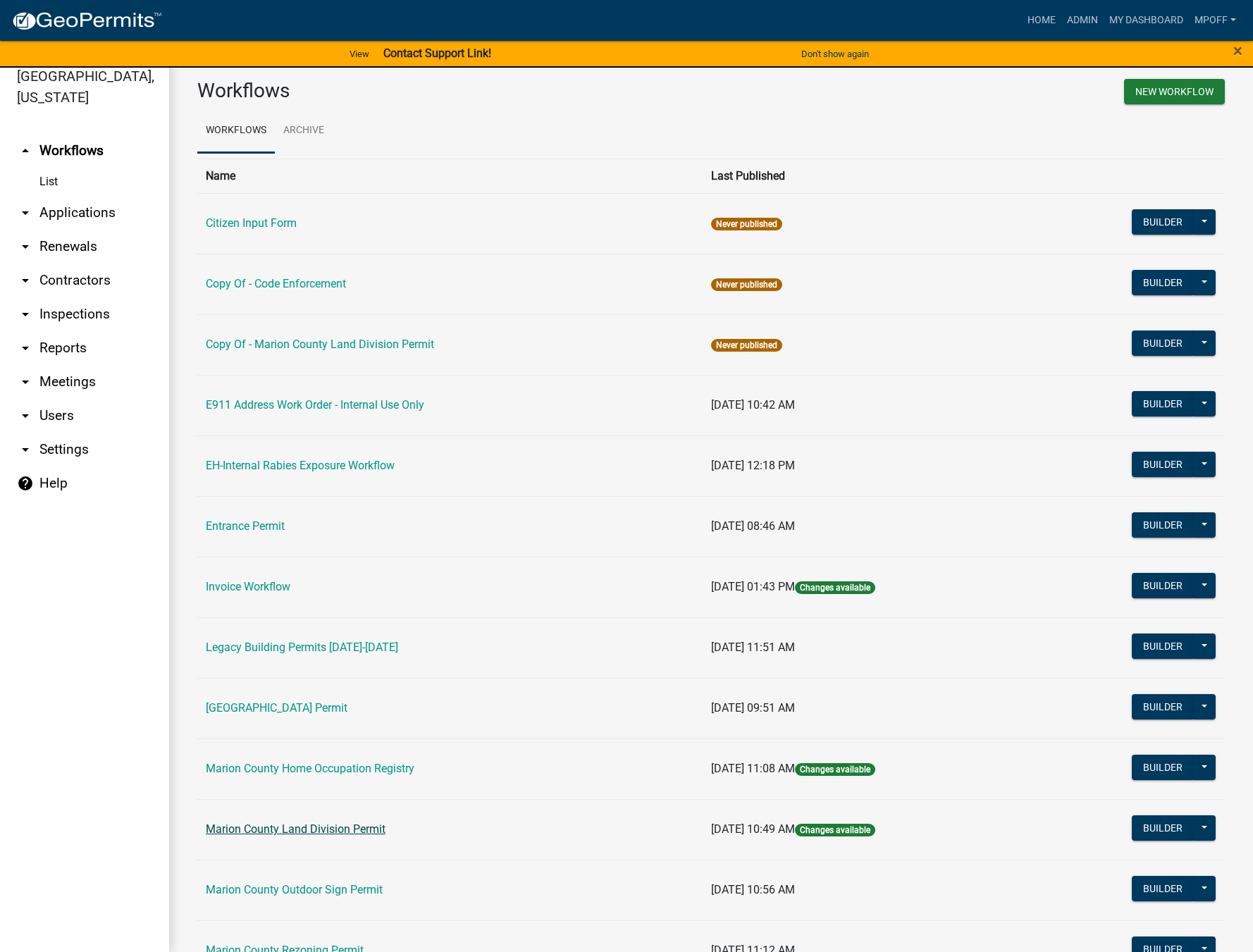
click at [288, 831] on link "Marion County Land Division Permit" at bounding box center [295, 829] width 180 height 13
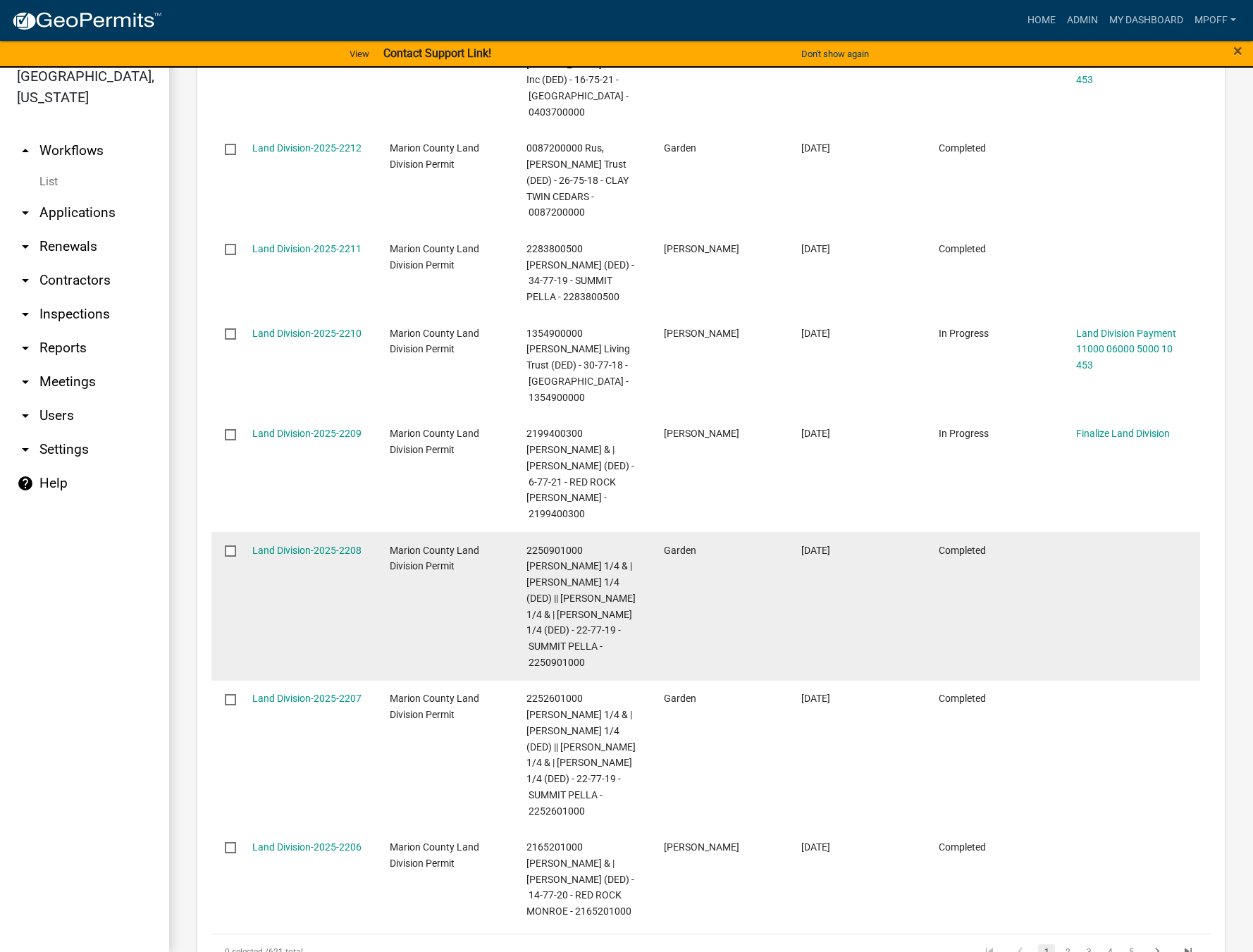
scroll to position [1423, 0]
